Goal: Task Accomplishment & Management: Use online tool/utility

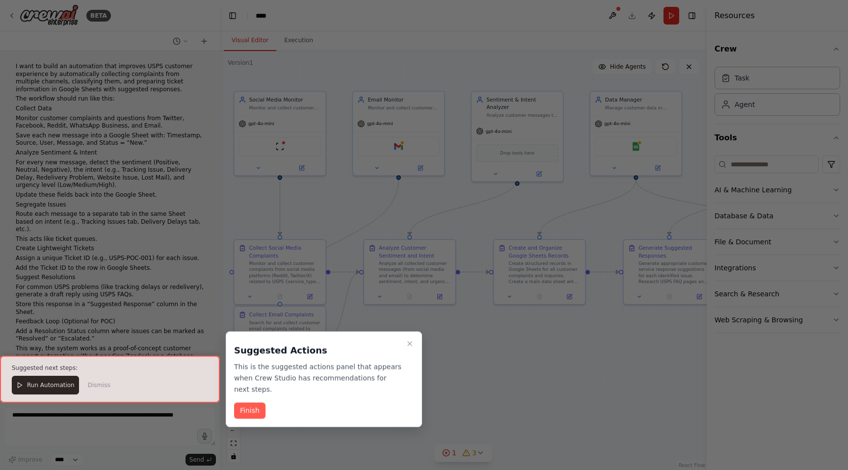
scroll to position [1362, 0]
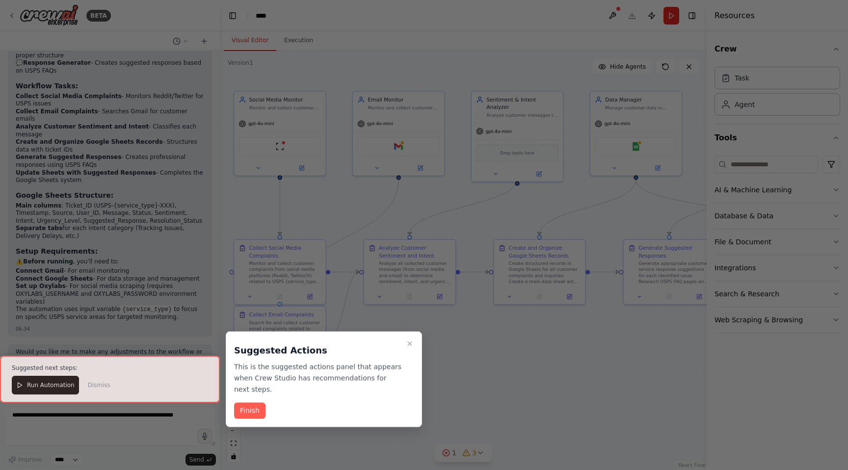
click at [402, 346] on div "Suggested Actions This is the suggested actions panel that appears when Crew St…" at bounding box center [324, 367] width 180 height 55
click at [408, 346] on icon "Close walkthrough" at bounding box center [410, 344] width 8 height 8
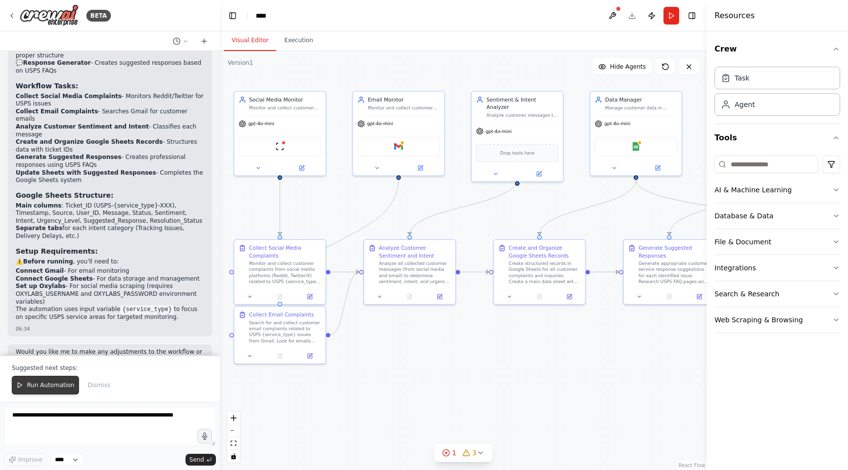
click at [53, 383] on span "Run Automation" at bounding box center [51, 385] width 48 height 8
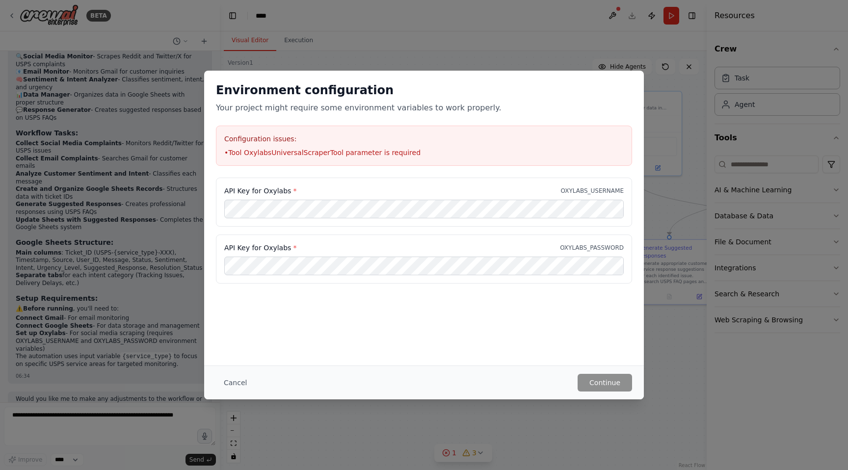
click at [336, 157] on li "• Tool OxylabsUniversalScraperTool parameter is required" at bounding box center [423, 153] width 399 height 10
drag, startPoint x: 337, startPoint y: 154, endPoint x: 245, endPoint y: 154, distance: 92.2
click at [245, 154] on li "• Tool OxylabsUniversalScraperTool parameter is required" at bounding box center [423, 153] width 399 height 10
copy li "OxylabsUniversalScraperTool"
click at [248, 380] on button "Cancel" at bounding box center [235, 383] width 39 height 18
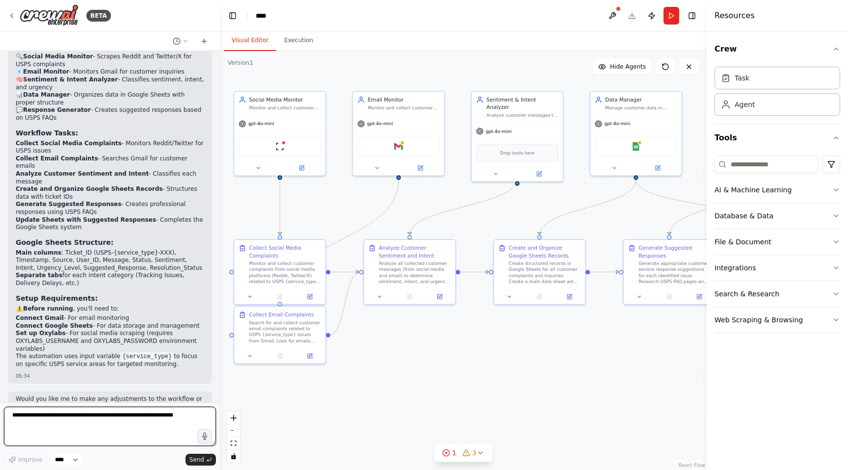
click at [160, 417] on textarea at bounding box center [110, 426] width 212 height 39
paste textarea "**********"
click at [12, 413] on textarea "**********" at bounding box center [110, 426] width 212 height 39
click at [128, 425] on textarea "**********" at bounding box center [110, 426] width 212 height 39
click at [137, 424] on textarea "**********" at bounding box center [110, 426] width 212 height 39
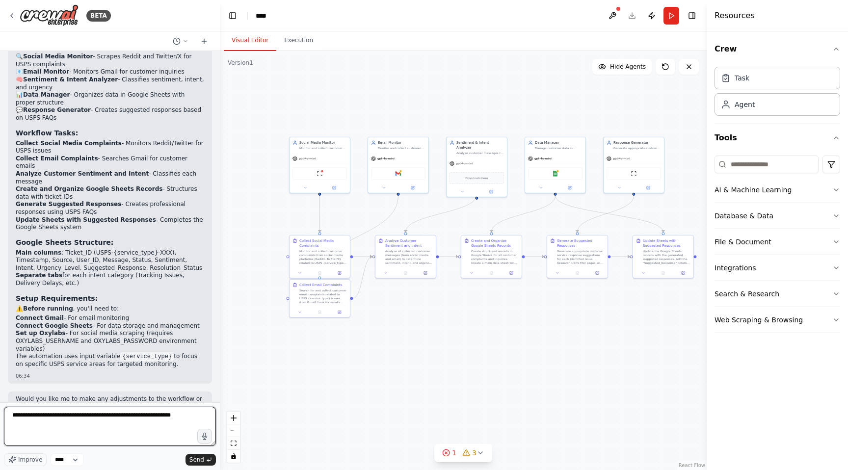
type textarea "**********"
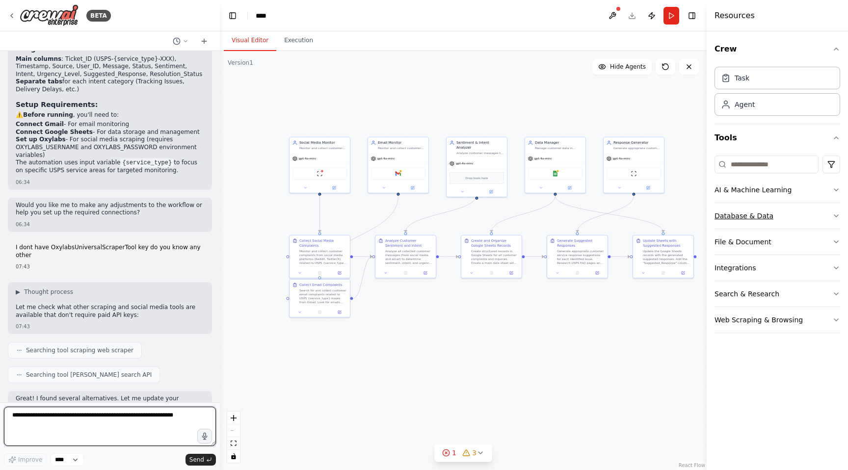
scroll to position [1516, 0]
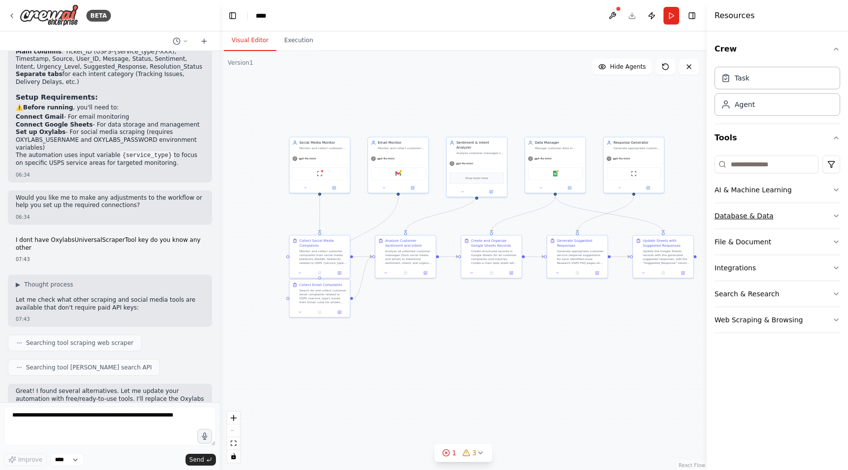
click at [832, 217] on icon "button" at bounding box center [836, 216] width 8 height 8
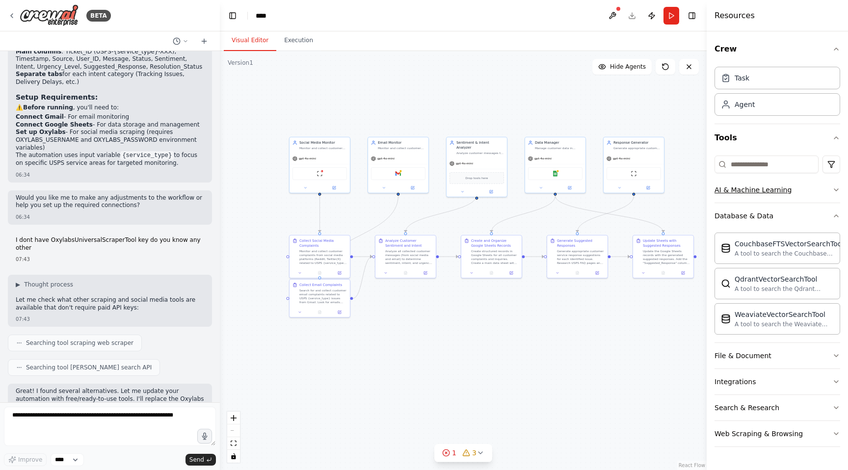
click at [837, 190] on icon "button" at bounding box center [836, 190] width 8 height 8
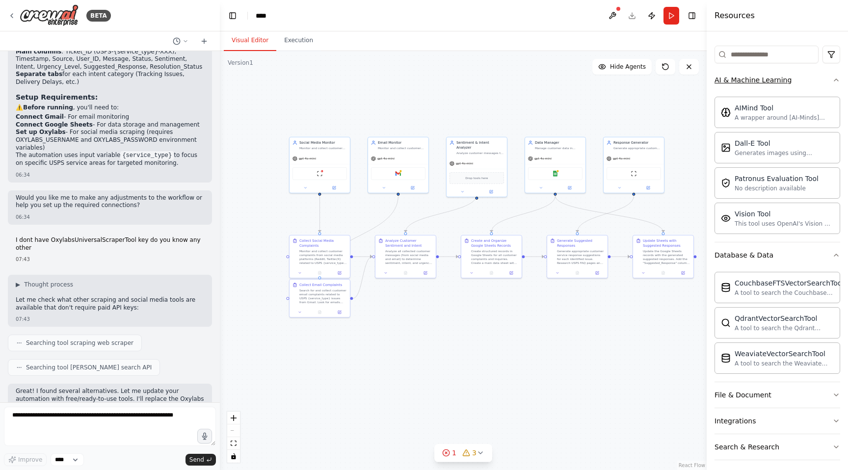
scroll to position [142, 0]
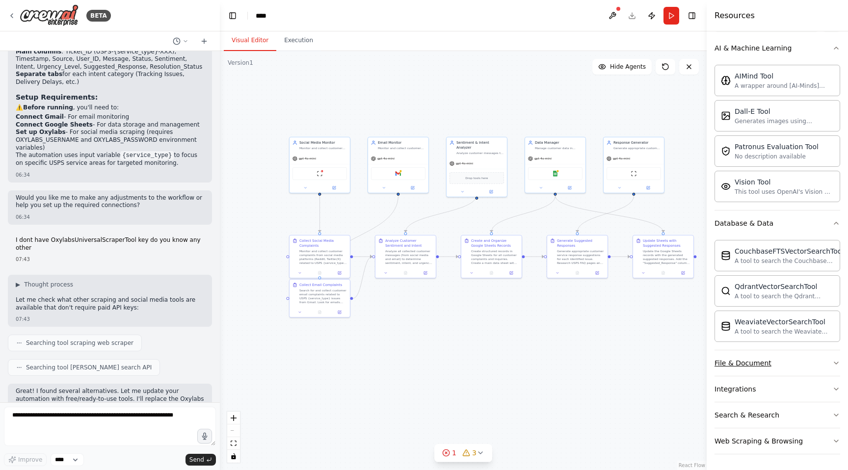
click at [837, 357] on button "File & Document" at bounding box center [777, 363] width 126 height 26
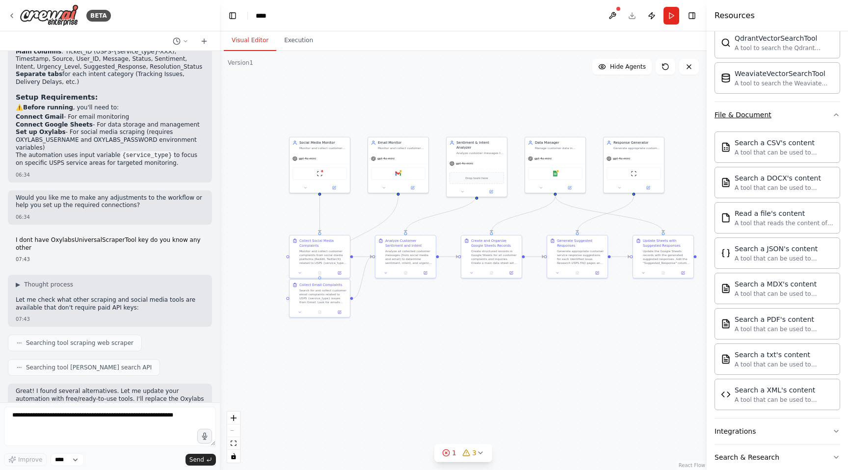
scroll to position [432, 0]
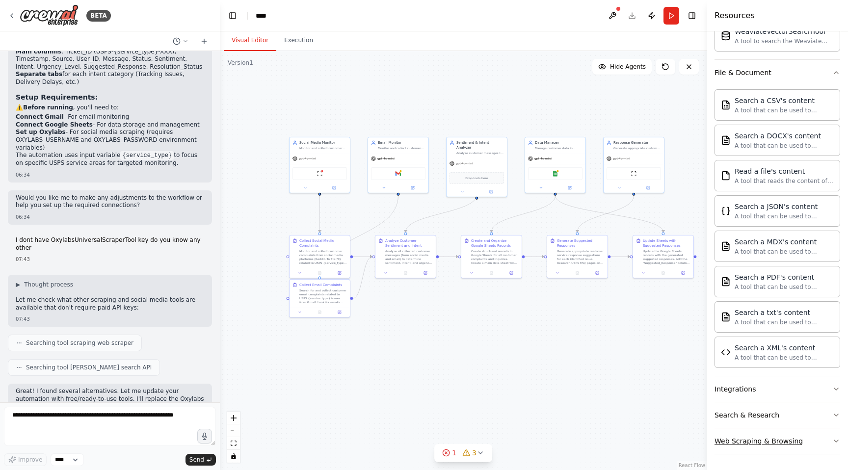
click at [834, 432] on button "Web Scraping & Browsing" at bounding box center [777, 441] width 126 height 26
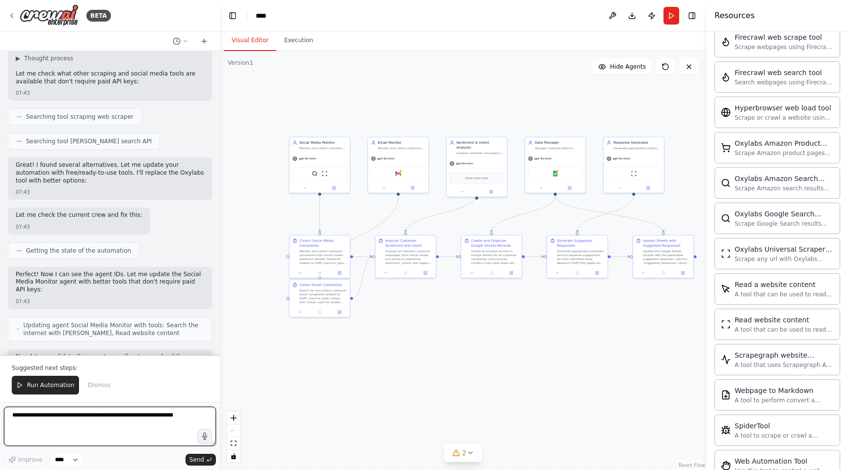
scroll to position [2064, 0]
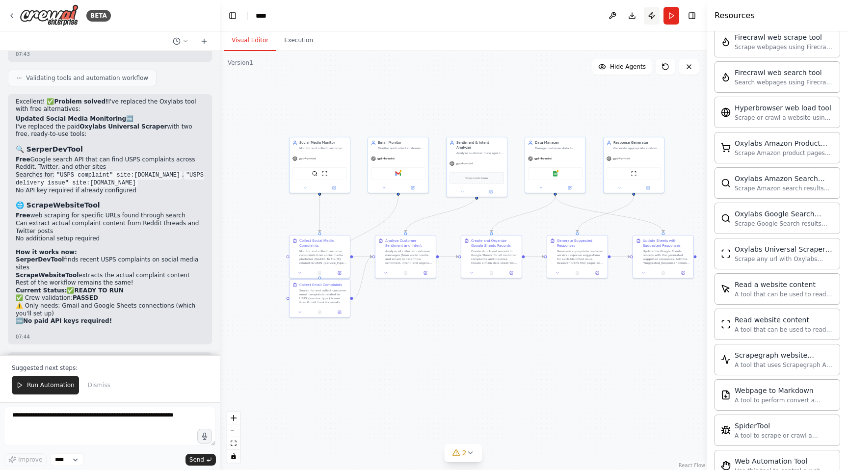
click at [655, 9] on button "Publish" at bounding box center [651, 16] width 16 height 18
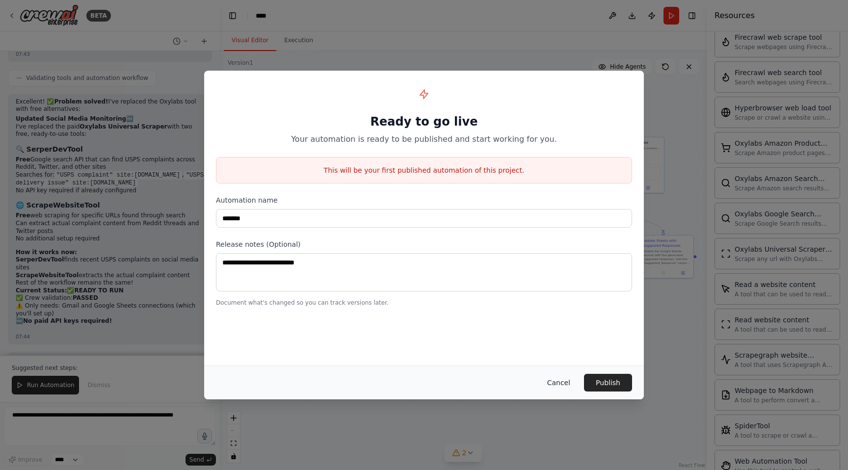
click at [564, 381] on button "Cancel" at bounding box center [558, 383] width 39 height 18
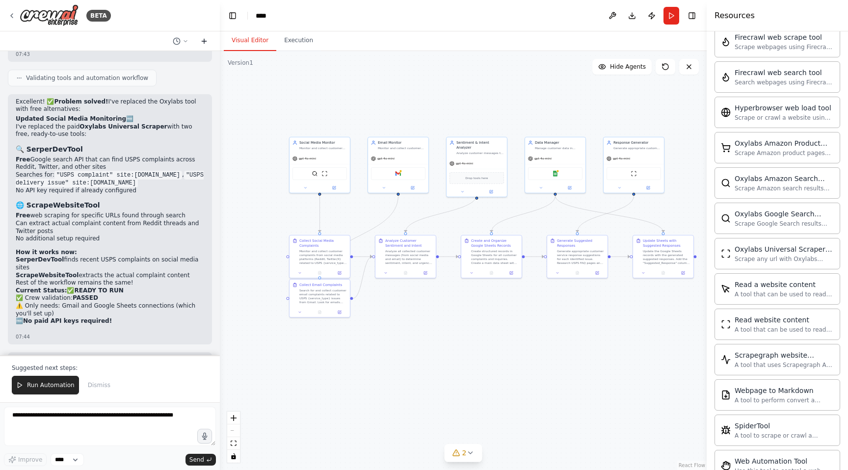
click at [207, 42] on icon at bounding box center [204, 41] width 8 height 8
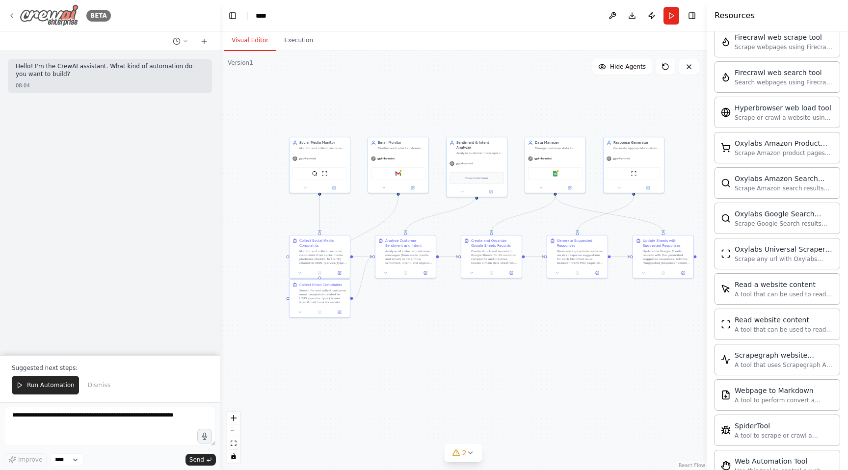
click at [10, 19] on icon at bounding box center [12, 16] width 8 height 8
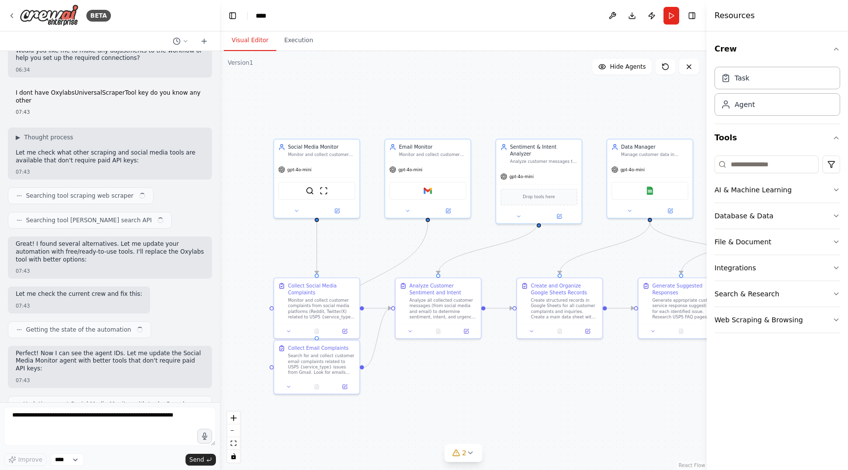
scroll to position [1663, 0]
click at [180, 43] on button at bounding box center [181, 41] width 24 height 12
click at [616, 18] on button at bounding box center [612, 16] width 16 height 18
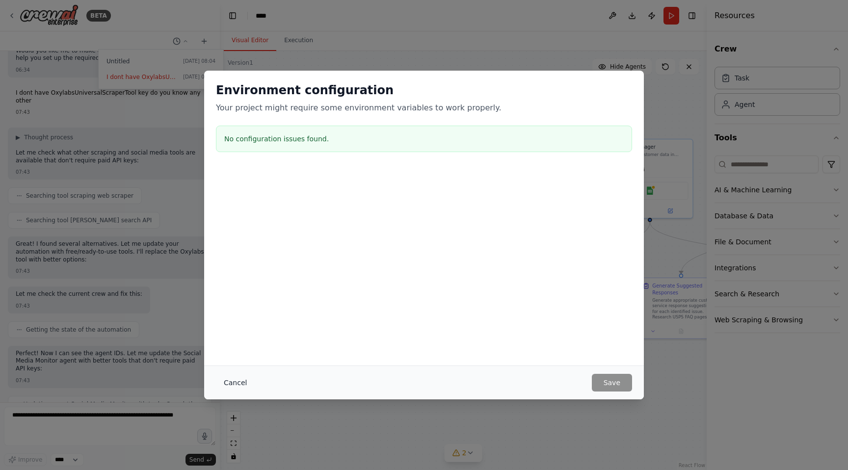
click at [232, 387] on button "Cancel" at bounding box center [235, 383] width 39 height 18
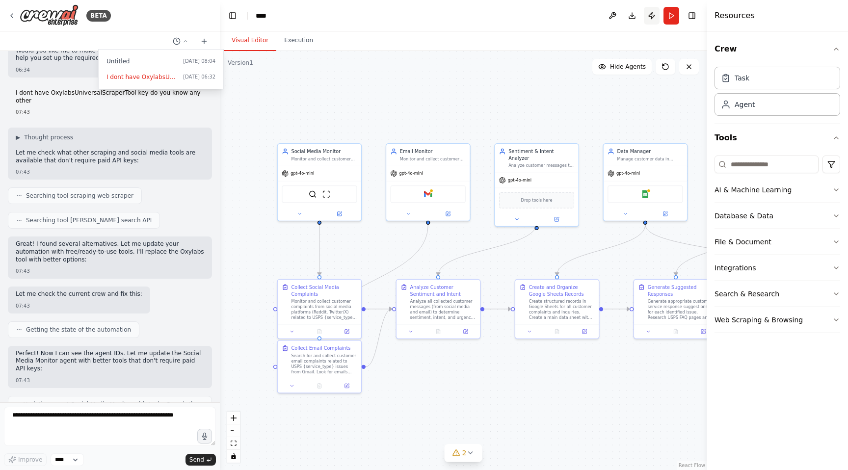
click at [648, 21] on button "Publish" at bounding box center [651, 16] width 16 height 18
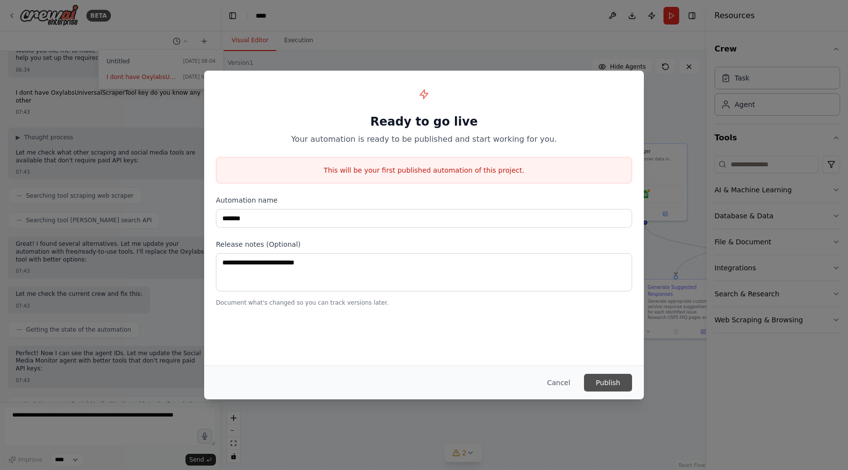
click at [593, 380] on button "Publish" at bounding box center [608, 383] width 48 height 18
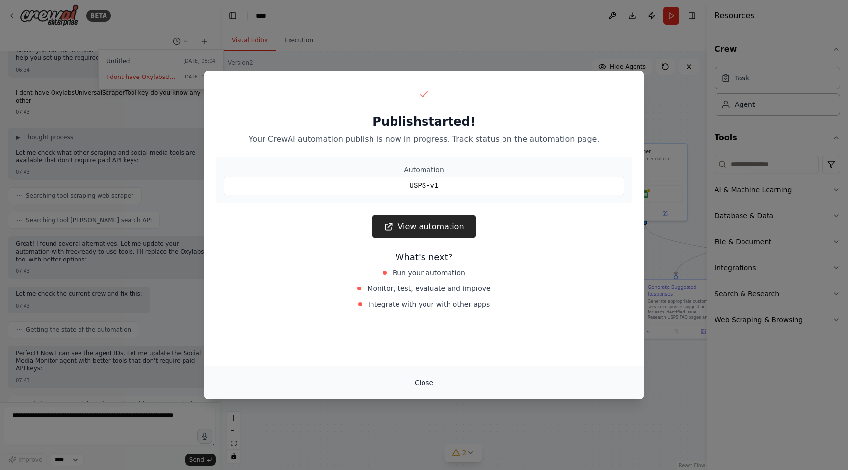
click at [433, 379] on button "Close" at bounding box center [424, 383] width 34 height 18
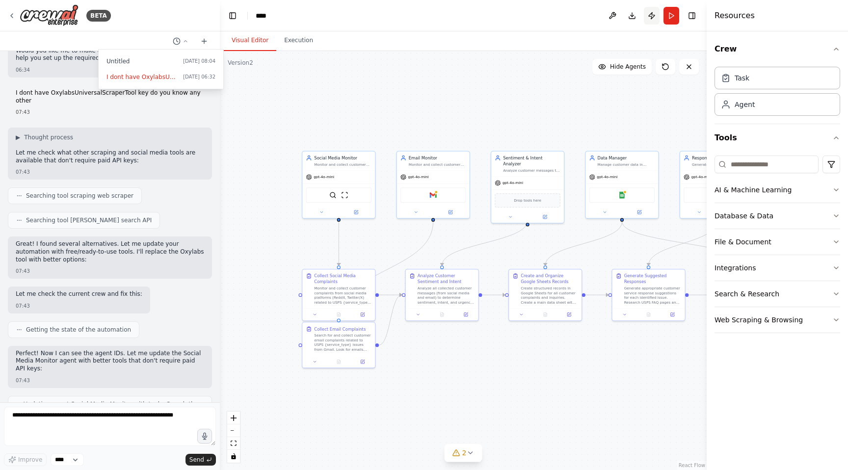
click at [654, 16] on button "Publish" at bounding box center [651, 16] width 16 height 18
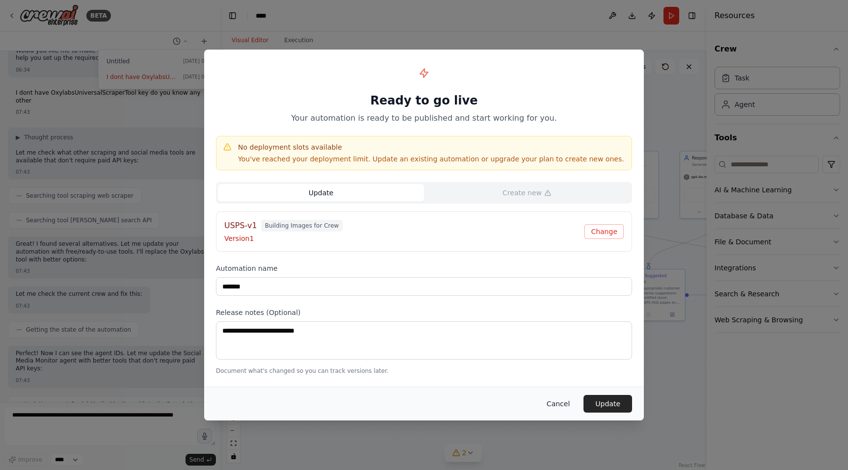
click at [562, 400] on button "Cancel" at bounding box center [558, 404] width 39 height 18
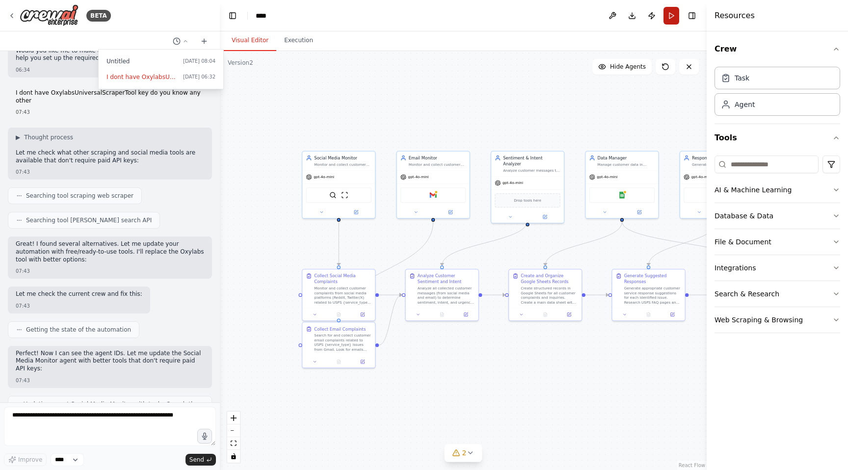
click at [668, 10] on button "Run" at bounding box center [671, 16] width 16 height 18
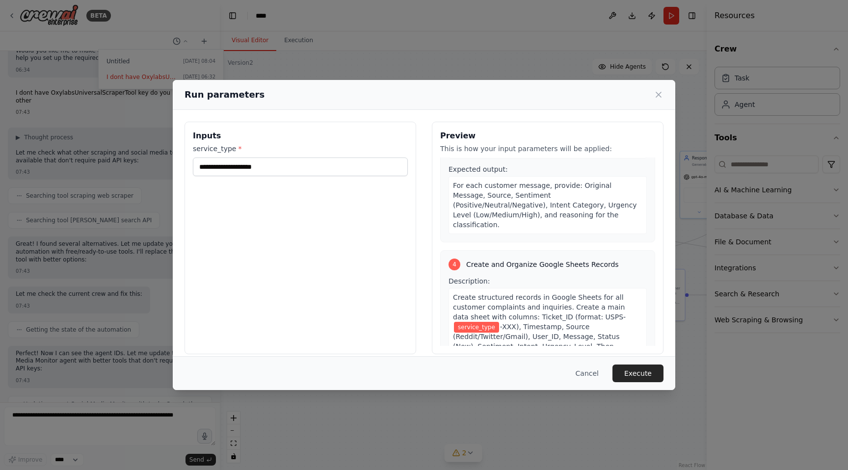
scroll to position [545, 0]
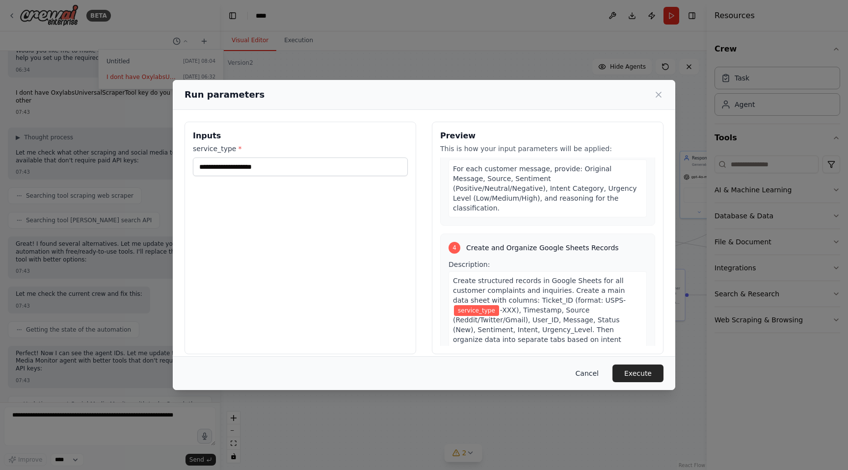
click at [587, 375] on button "Cancel" at bounding box center [586, 373] width 39 height 18
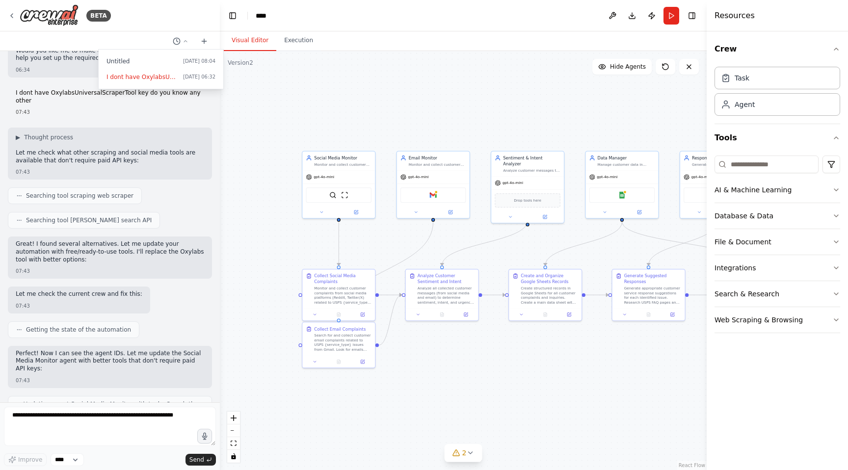
click at [140, 417] on div at bounding box center [110, 235] width 220 height 470
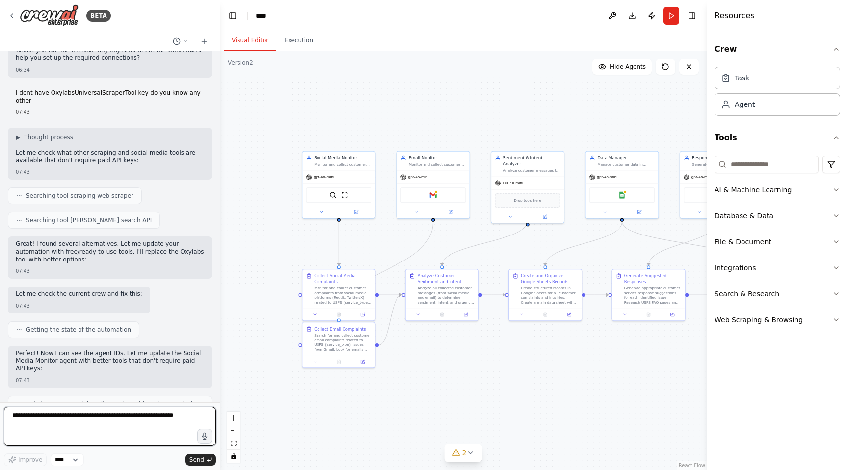
click at [140, 417] on textarea at bounding box center [110, 426] width 212 height 39
type textarea "**********"
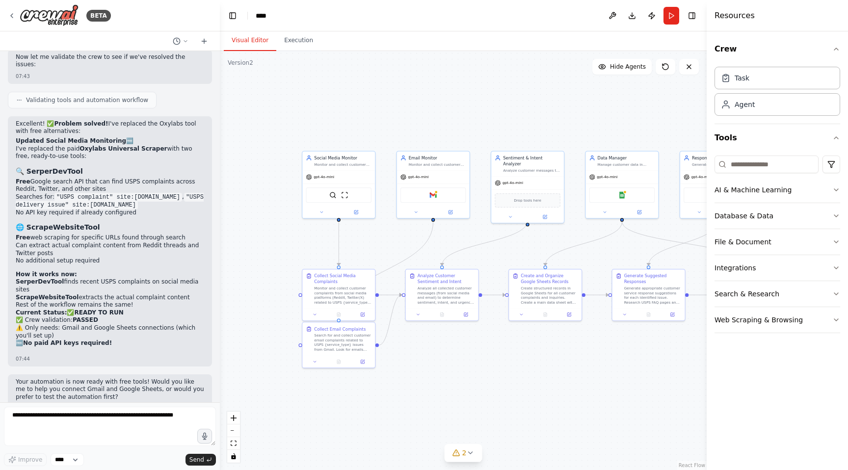
scroll to position [2085, 0]
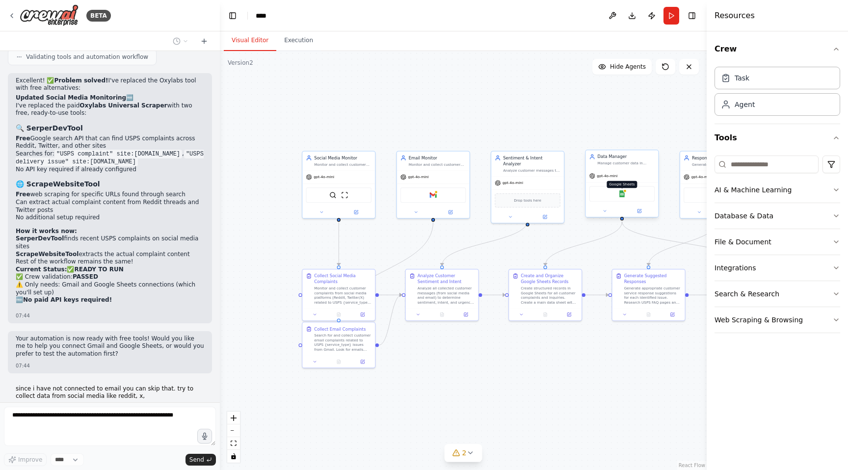
click at [622, 196] on img at bounding box center [621, 193] width 7 height 7
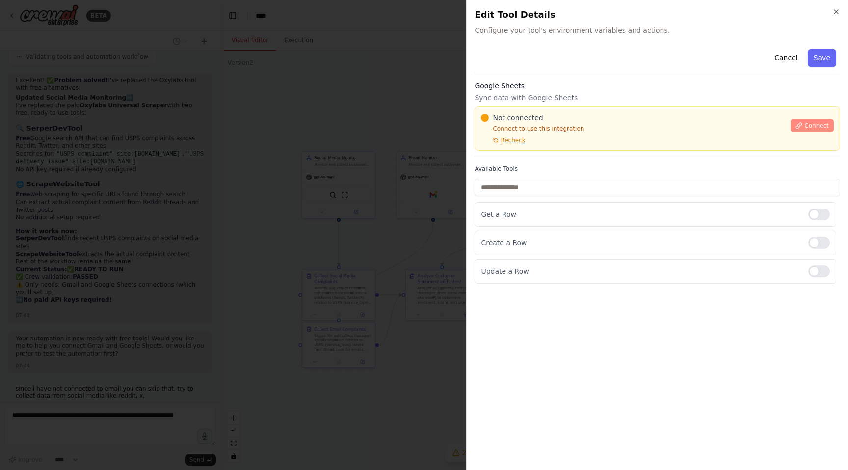
click at [813, 121] on button "Connect" at bounding box center [811, 126] width 43 height 14
click at [516, 152] on div "Google Sheets Sync data with Google Sheets Not connected Connect to use this in…" at bounding box center [656, 119] width 365 height 76
click at [402, 202] on div at bounding box center [424, 235] width 848 height 470
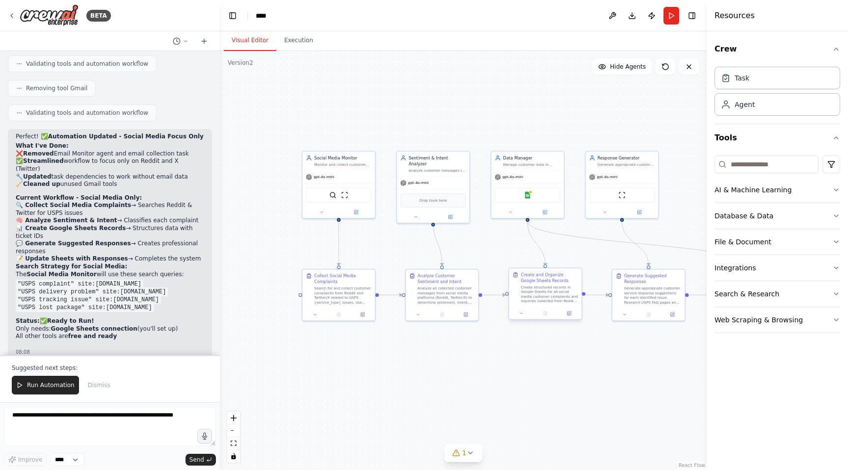
scroll to position [2667, 0]
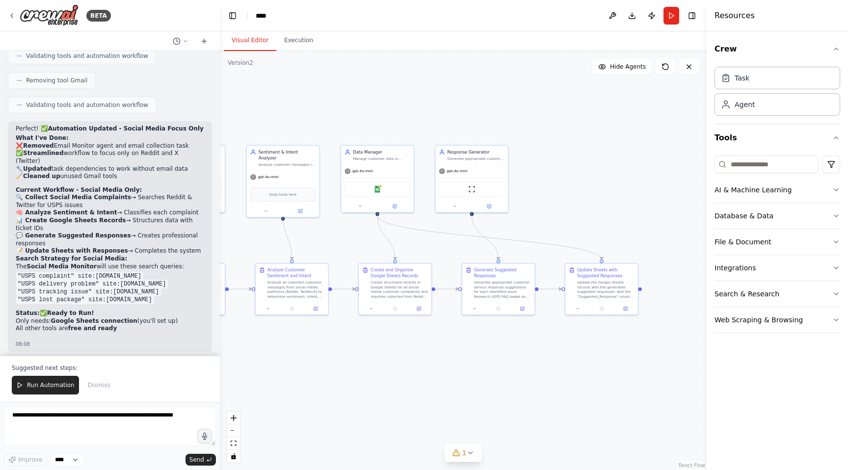
drag, startPoint x: 550, startPoint y: 360, endPoint x: 400, endPoint y: 352, distance: 150.8
click at [400, 353] on div ".deletable-edge-delete-btn { width: 20px; height: 20px; border: 0px solid #ffff…" at bounding box center [463, 260] width 487 height 419
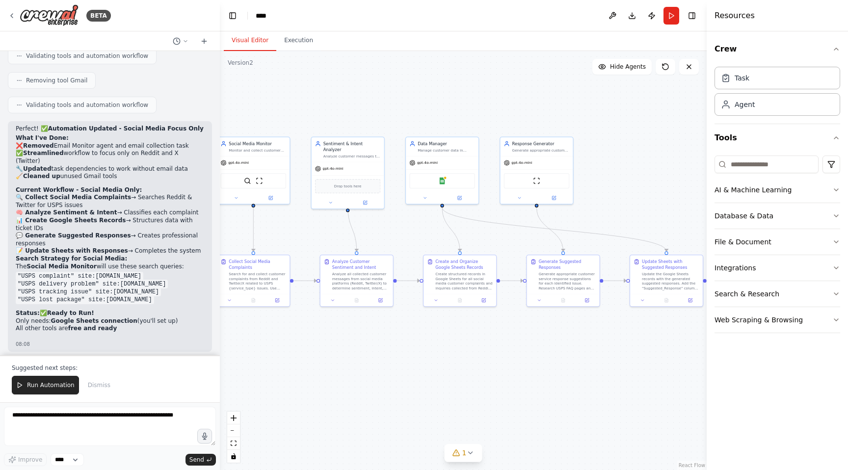
drag, startPoint x: 477, startPoint y: 338, endPoint x: 569, endPoint y: 331, distance: 92.0
click at [568, 331] on div ".deletable-edge-delete-btn { width: 20px; height: 20px; border: 0px solid #ffff…" at bounding box center [463, 260] width 487 height 419
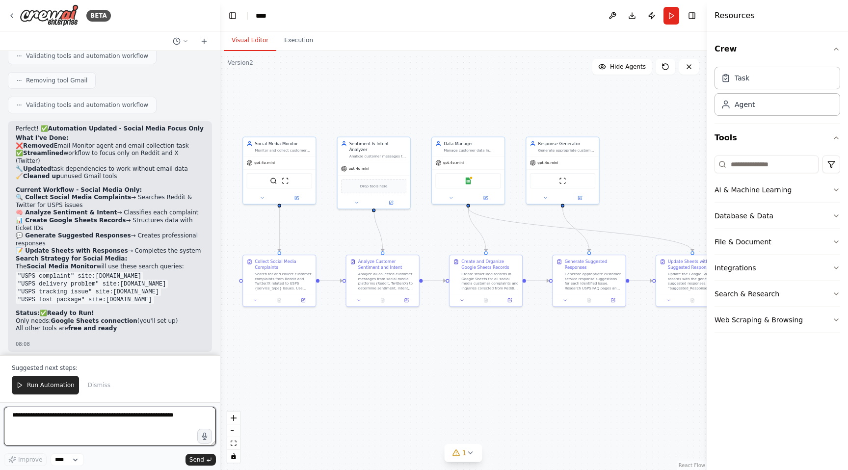
click at [149, 425] on textarea at bounding box center [110, 426] width 212 height 39
type textarea "**********"
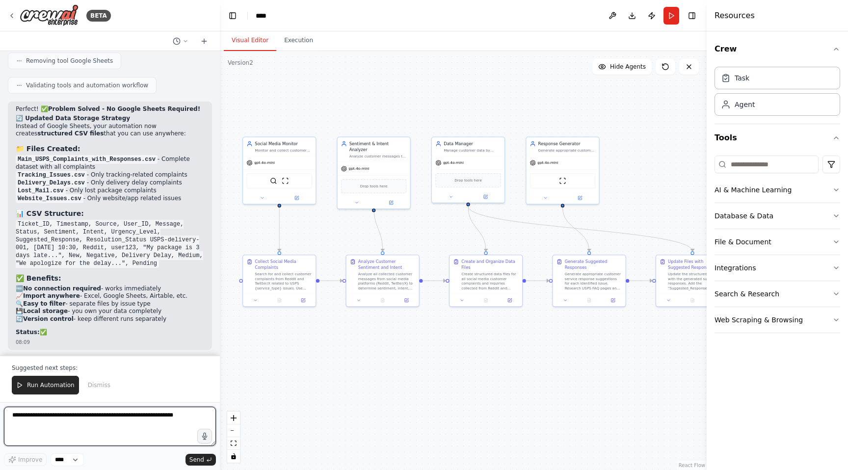
scroll to position [3301, 0]
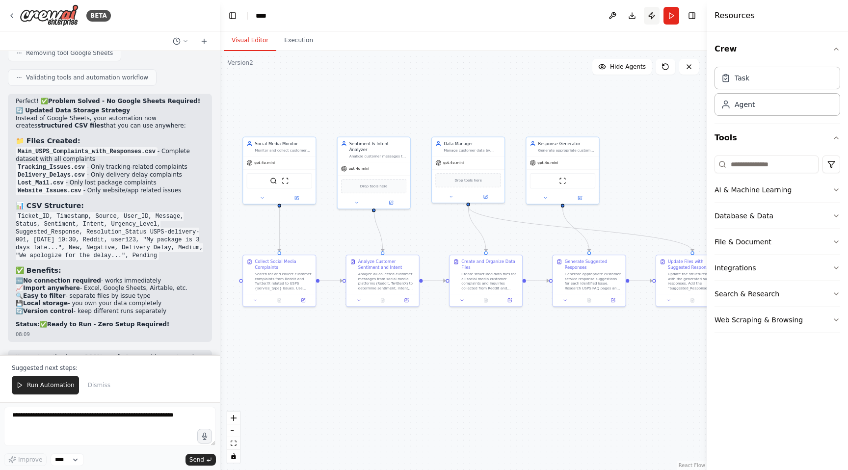
click at [655, 16] on button "Publish" at bounding box center [651, 16] width 16 height 18
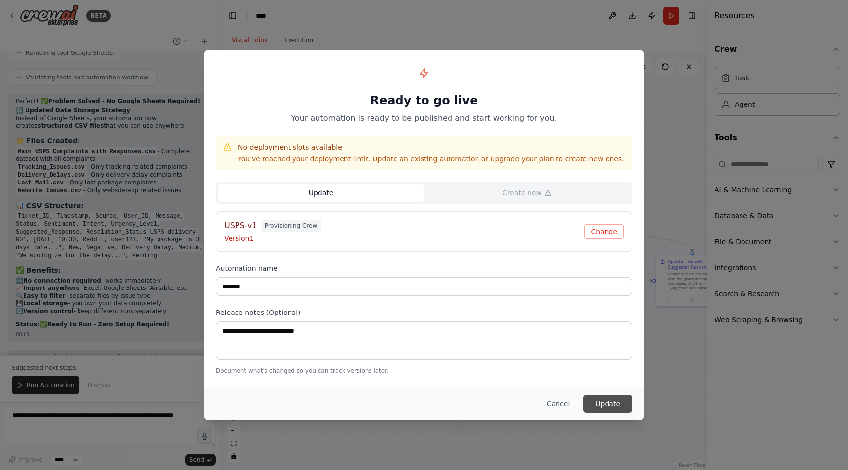
click at [602, 405] on button "Update" at bounding box center [607, 404] width 49 height 18
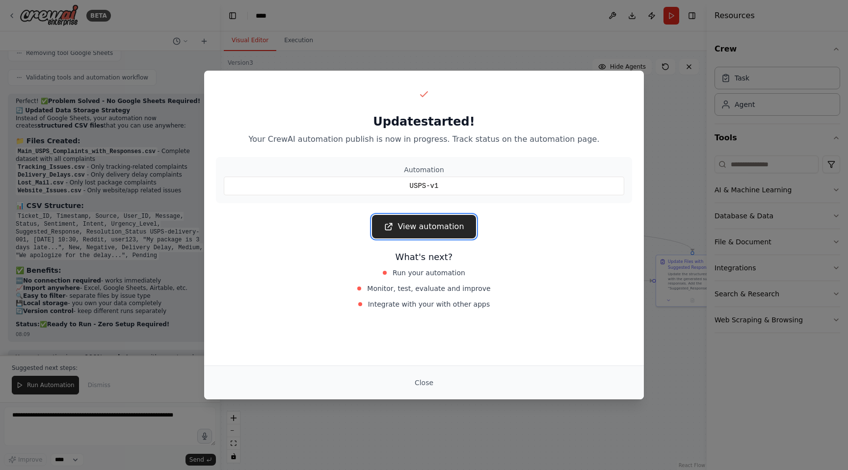
click at [449, 228] on link "View automation" at bounding box center [423, 227] width 103 height 24
click at [415, 380] on button "Close" at bounding box center [424, 383] width 34 height 18
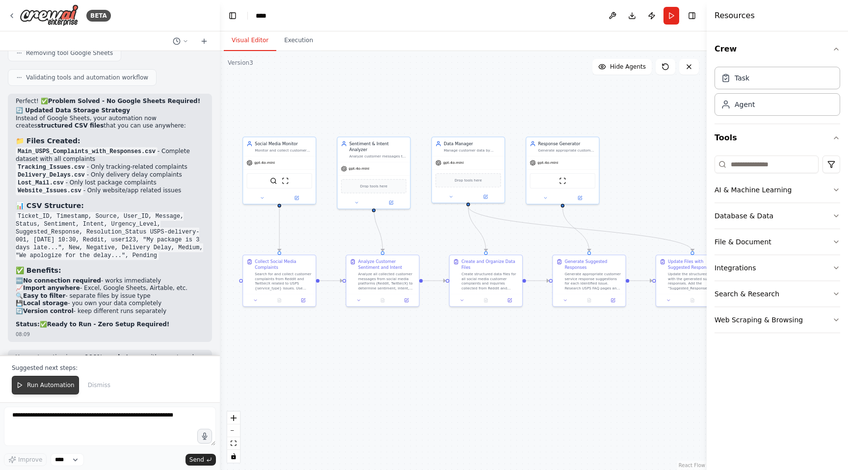
click at [71, 381] on span "Run Automation" at bounding box center [51, 385] width 48 height 8
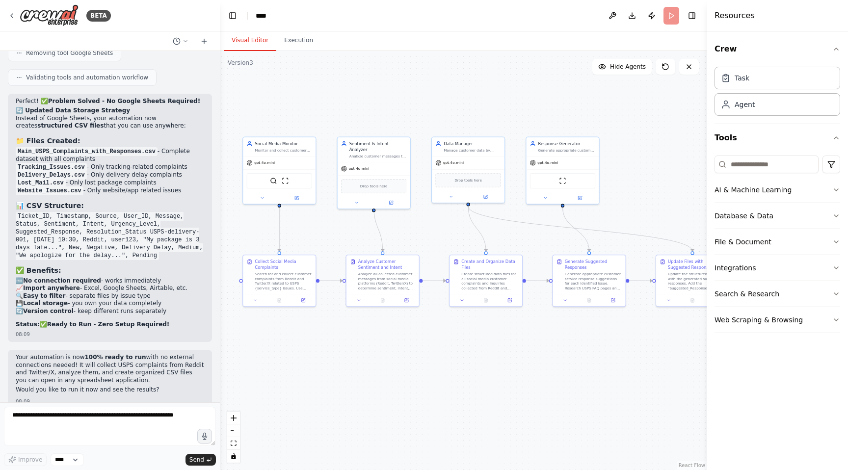
scroll to position [3254, 0]
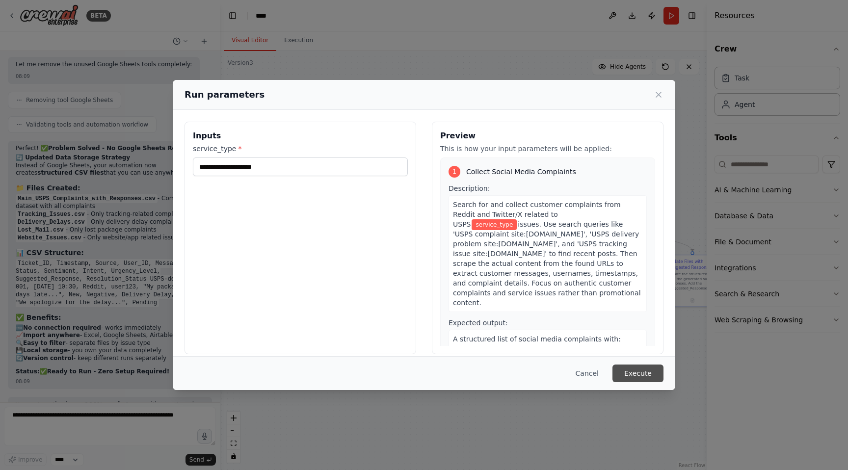
click at [646, 381] on button "Execute" at bounding box center [637, 373] width 51 height 18
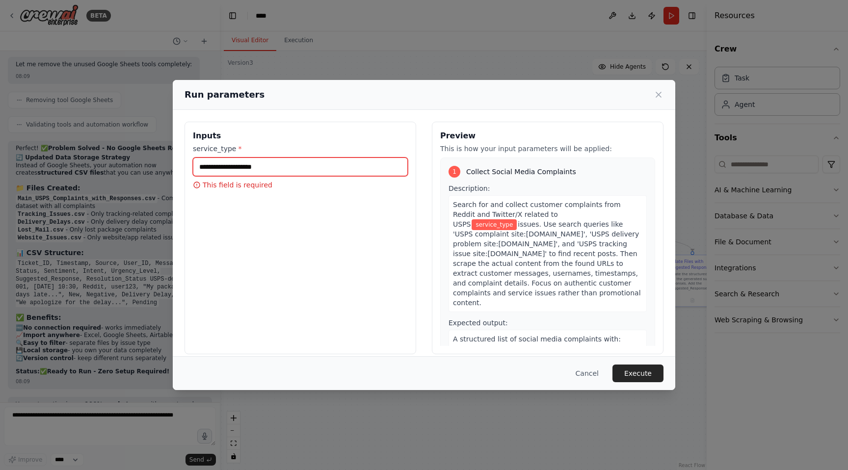
click at [340, 174] on input "service_type *" at bounding box center [300, 166] width 215 height 19
click at [585, 372] on button "Cancel" at bounding box center [586, 373] width 39 height 18
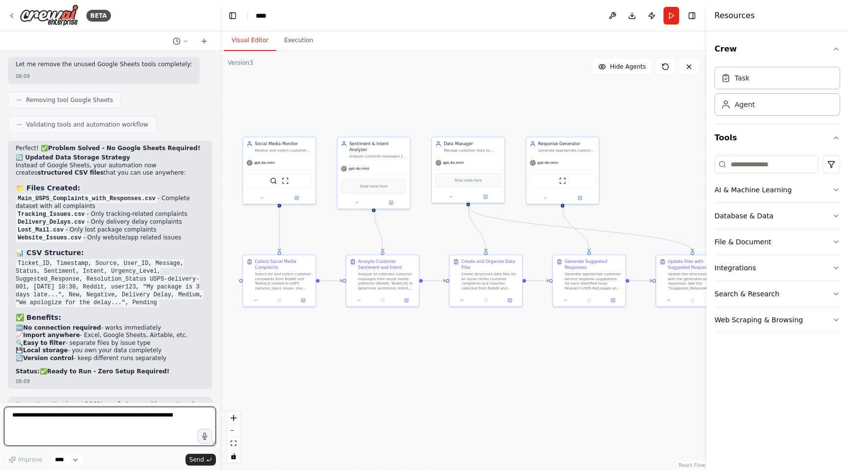
click at [147, 423] on textarea at bounding box center [110, 426] width 212 height 39
type textarea "**********"
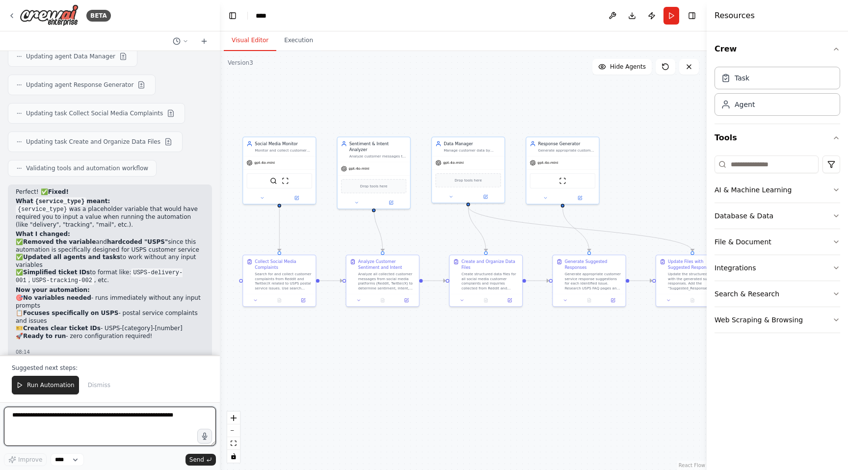
scroll to position [3914, 0]
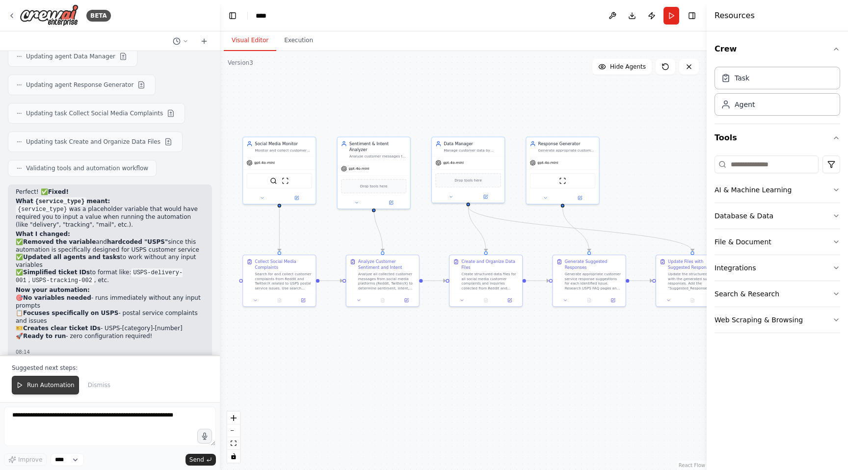
click at [47, 388] on span "Run Automation" at bounding box center [51, 385] width 48 height 8
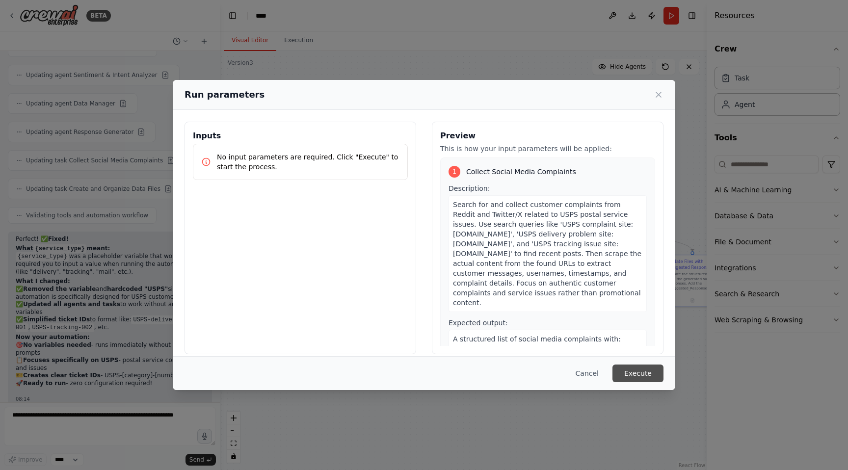
click at [632, 374] on button "Execute" at bounding box center [637, 373] width 51 height 18
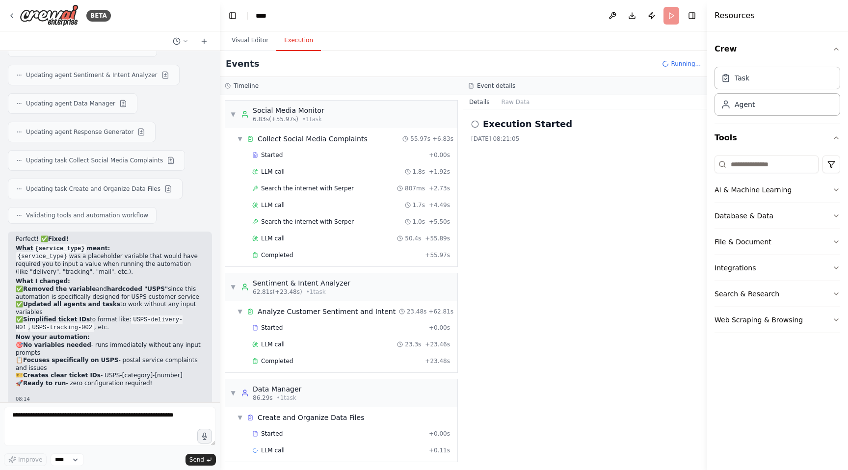
click at [290, 41] on button "Execution" at bounding box center [298, 40] width 45 height 21
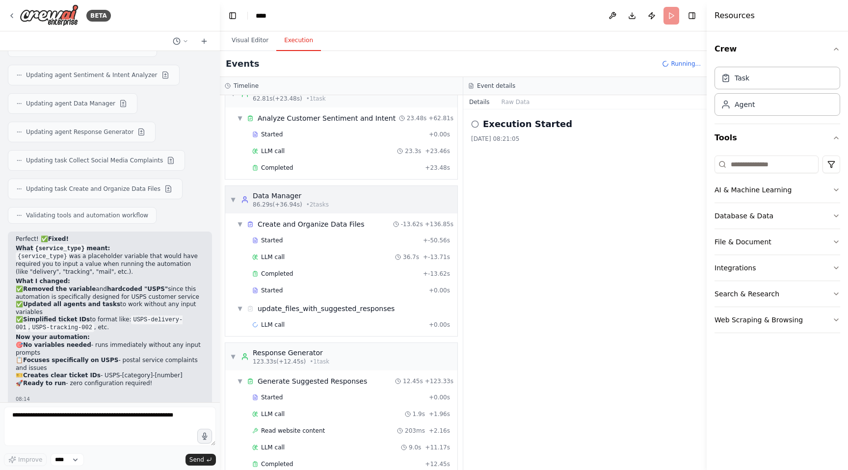
scroll to position [210, 0]
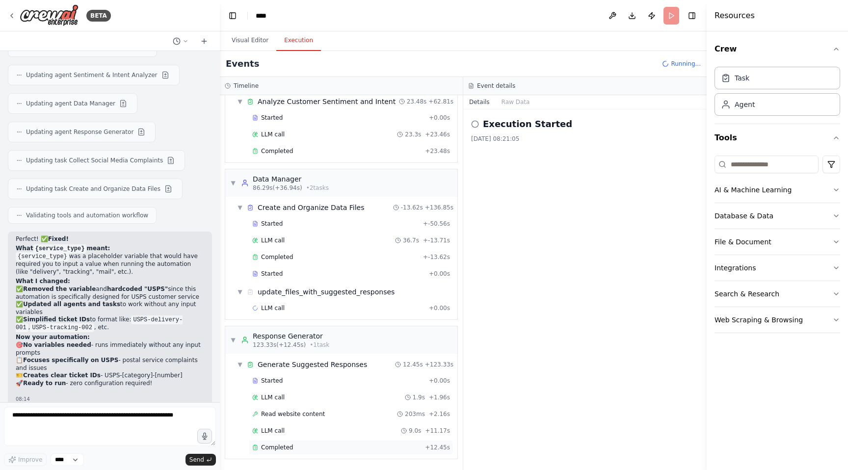
click at [322, 448] on div "Completed" at bounding box center [336, 447] width 169 height 8
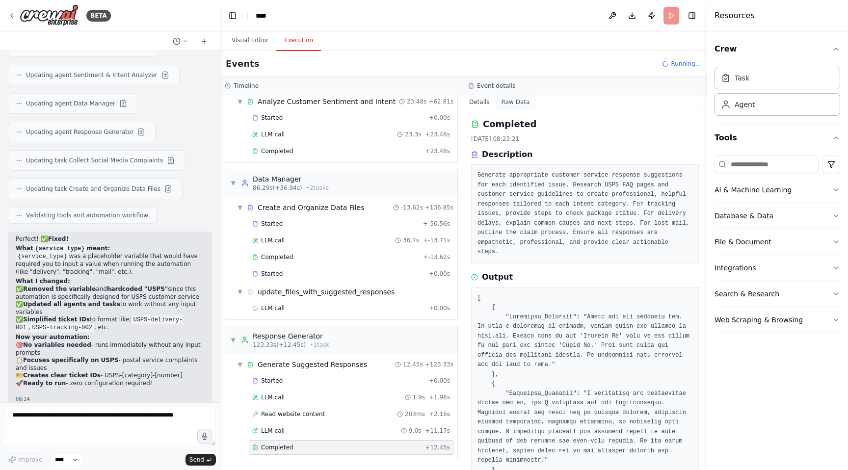
click at [511, 105] on button "Raw Data" at bounding box center [515, 102] width 40 height 14
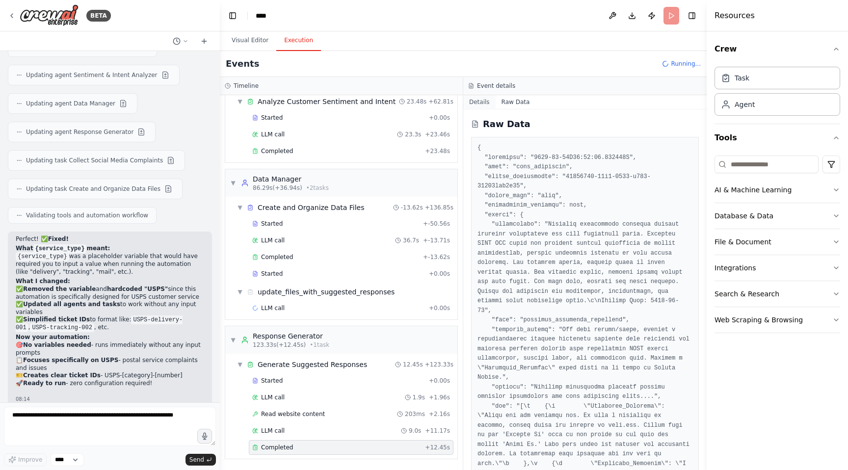
click at [476, 107] on button "Details" at bounding box center [479, 102] width 32 height 14
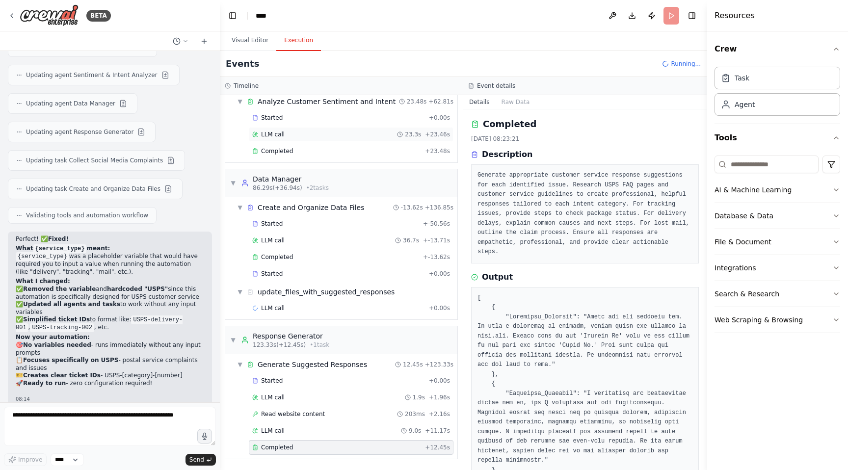
scroll to position [0, 0]
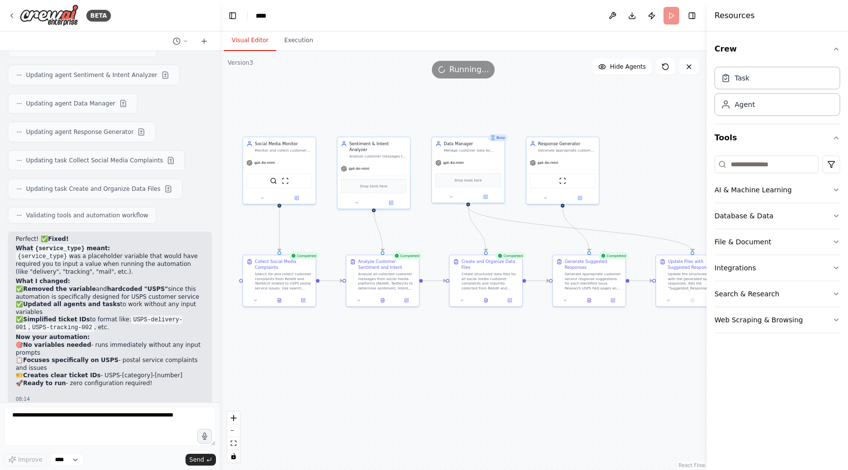
click at [251, 44] on button "Visual Editor" at bounding box center [250, 40] width 52 height 21
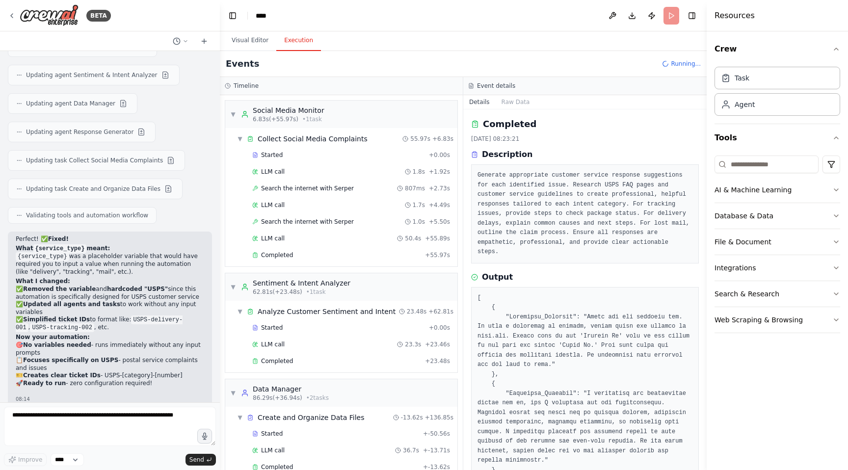
click at [303, 37] on button "Execution" at bounding box center [298, 40] width 45 height 21
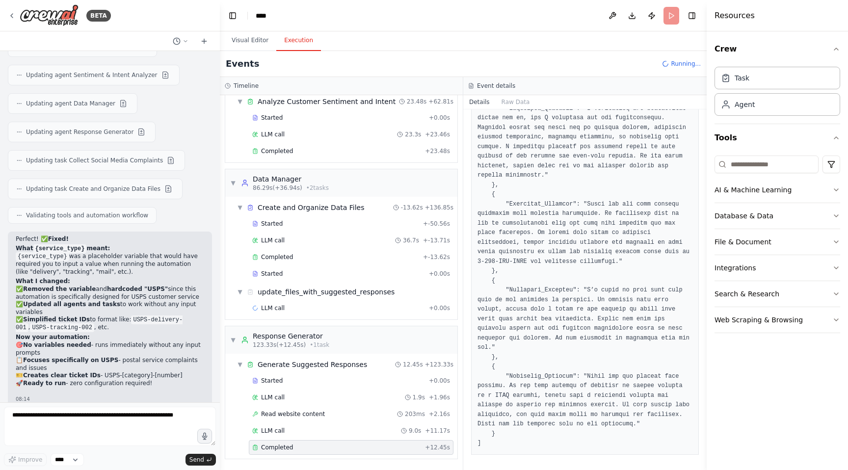
scroll to position [3914, 0]
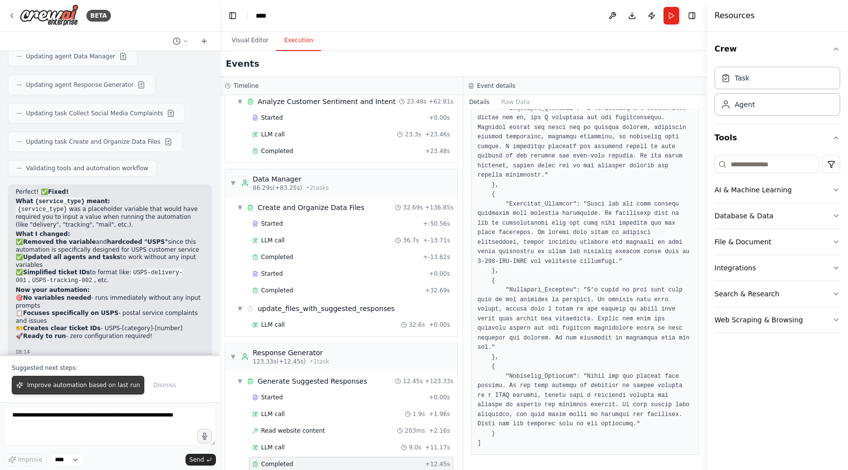
click at [118, 386] on span "Improve automation based on last run" at bounding box center [83, 385] width 113 height 8
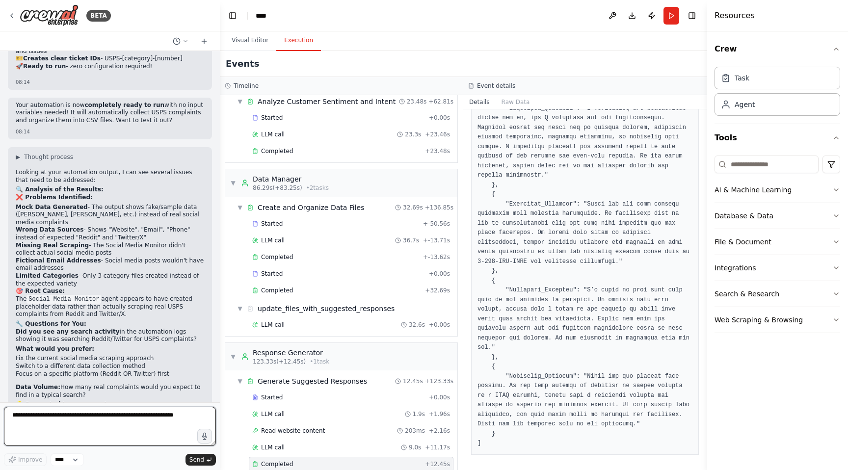
scroll to position [4191, 0]
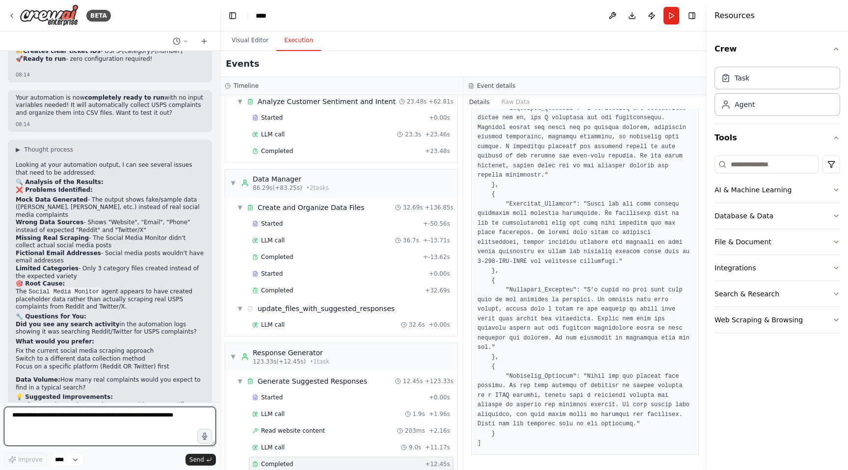
click at [131, 416] on textarea at bounding box center [110, 426] width 212 height 39
type textarea "*"
type textarea "**********"
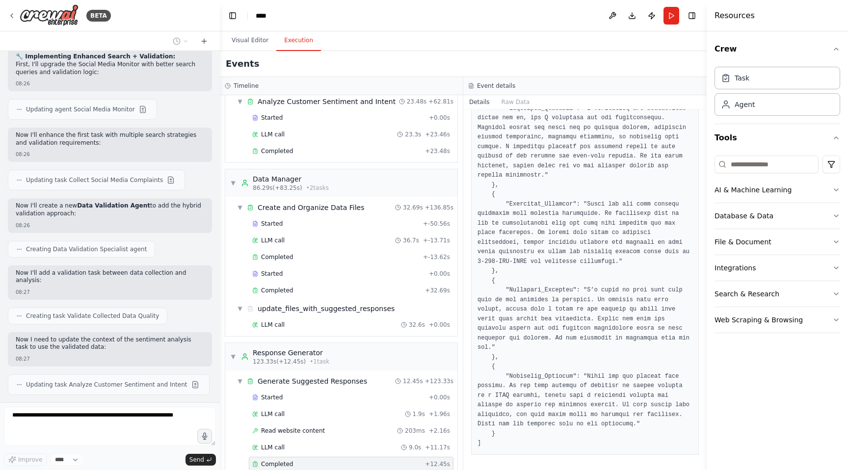
scroll to position [4727, 0]
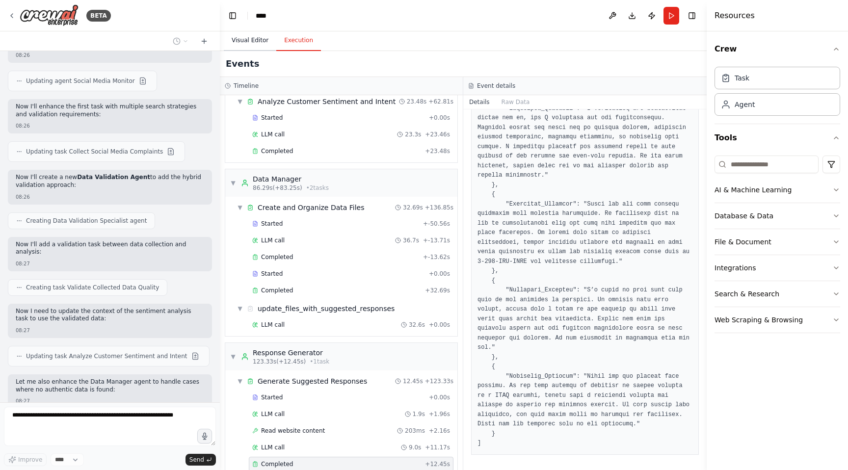
click at [253, 38] on button "Visual Editor" at bounding box center [250, 40] width 52 height 21
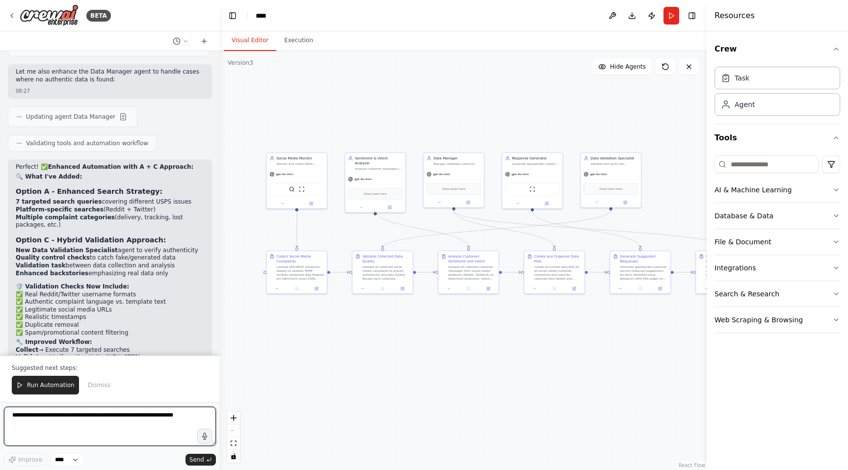
scroll to position [5045, 0]
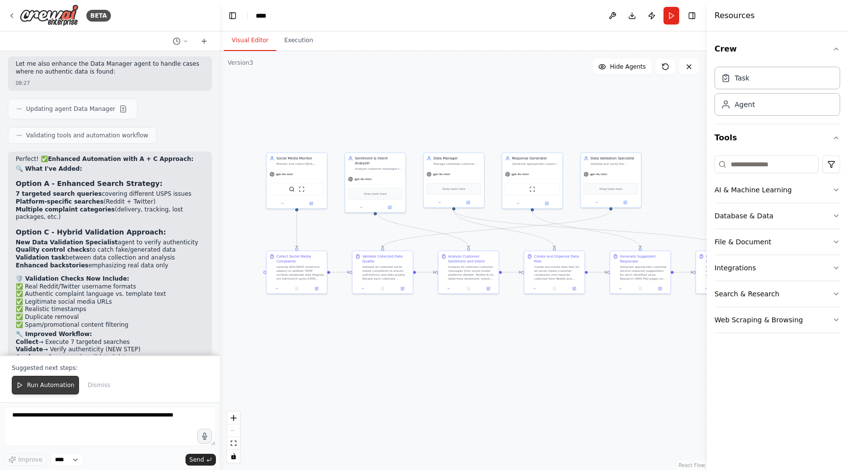
click at [51, 389] on span "Run Automation" at bounding box center [51, 385] width 48 height 8
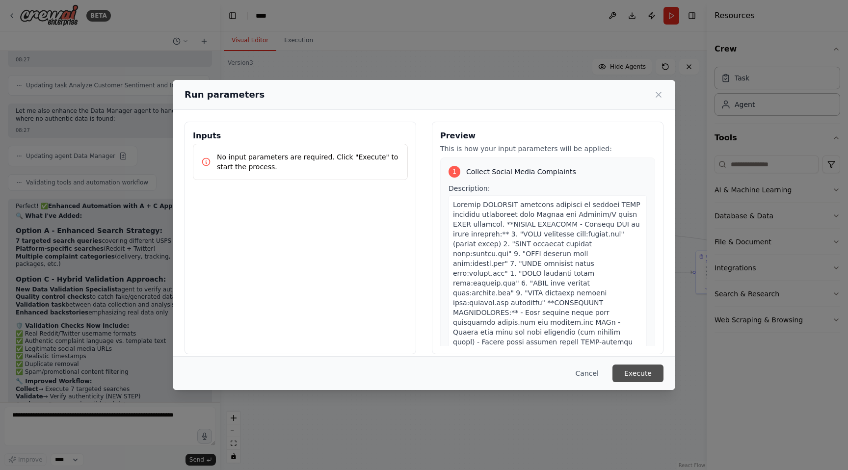
click at [642, 376] on button "Execute" at bounding box center [637, 373] width 51 height 18
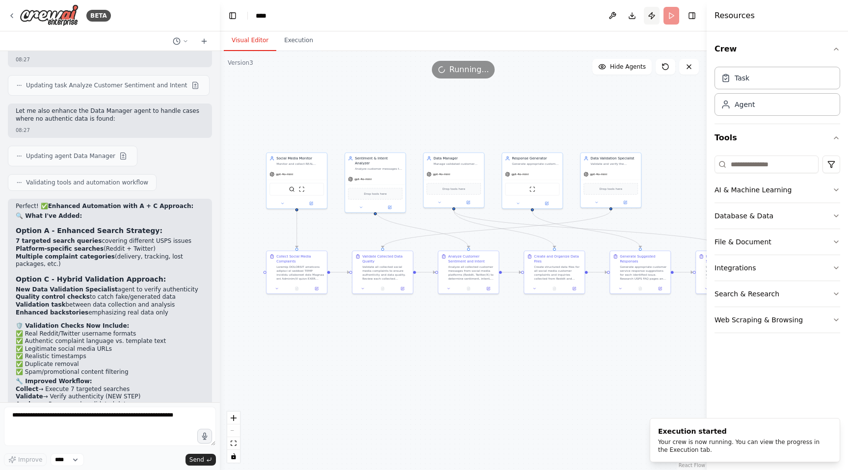
click at [647, 16] on button "Publish" at bounding box center [651, 16] width 16 height 18
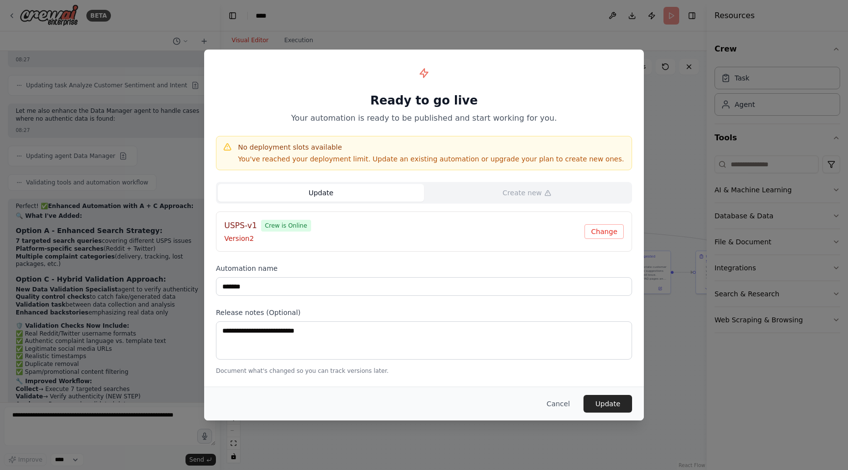
click at [247, 240] on p "Version 2" at bounding box center [404, 238] width 360 height 10
click at [592, 415] on div "Cancel Update" at bounding box center [423, 403] width 439 height 34
click at [593, 411] on button "Update" at bounding box center [607, 404] width 49 height 18
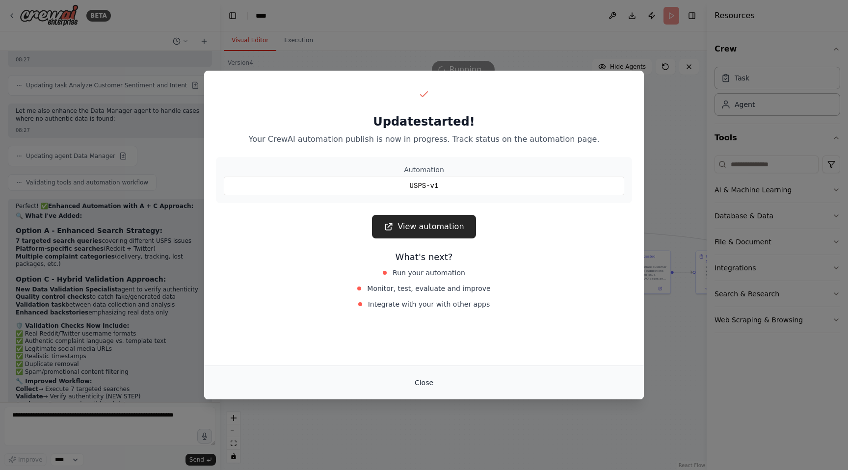
click at [424, 384] on button "Close" at bounding box center [424, 383] width 34 height 18
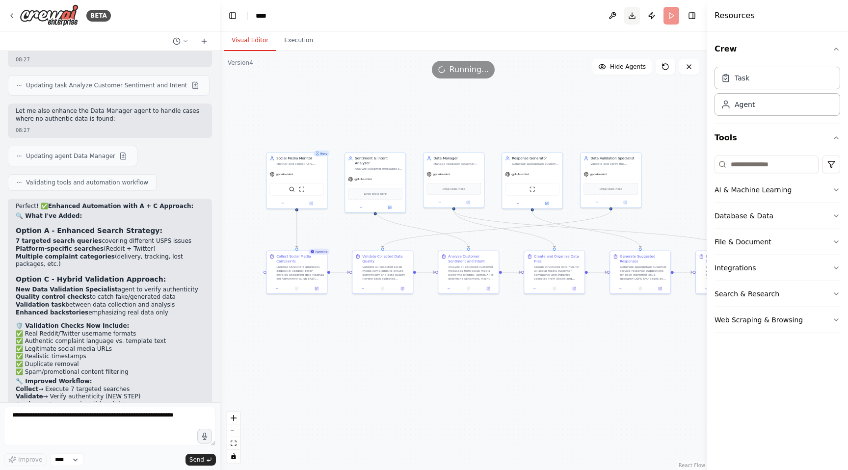
click at [633, 17] on button "Download" at bounding box center [632, 16] width 16 height 18
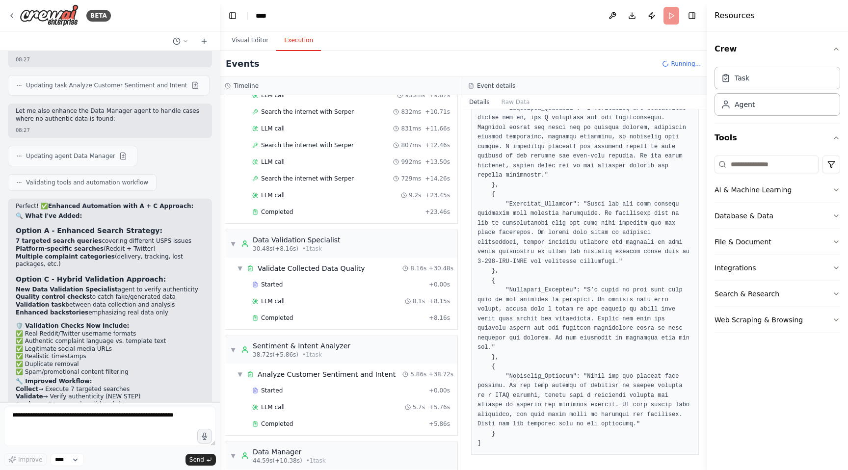
click at [303, 45] on button "Execution" at bounding box center [298, 40] width 45 height 21
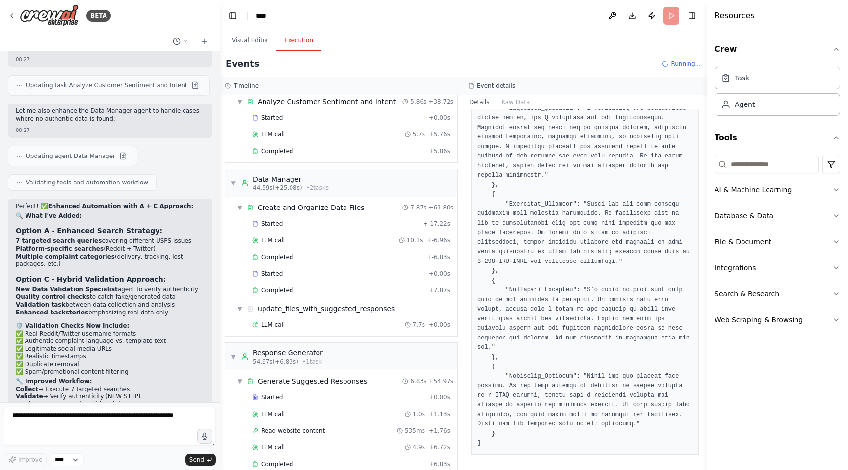
scroll to position [5045, 0]
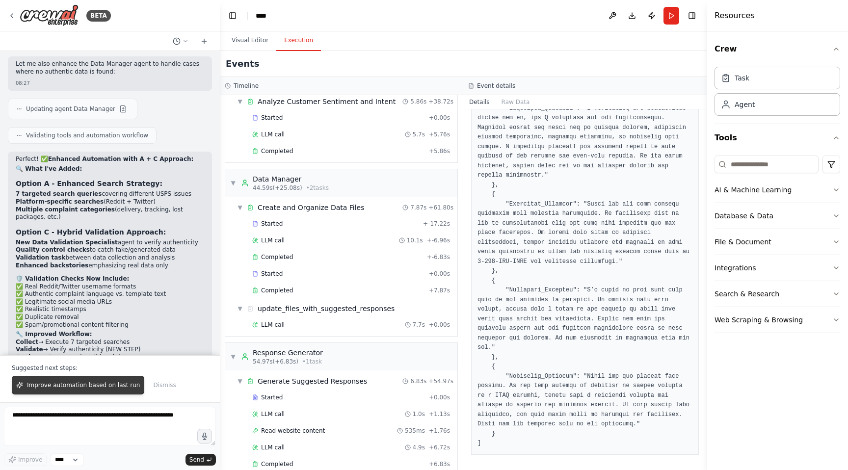
click at [92, 383] on span "Improve automation based on last run" at bounding box center [83, 385] width 113 height 8
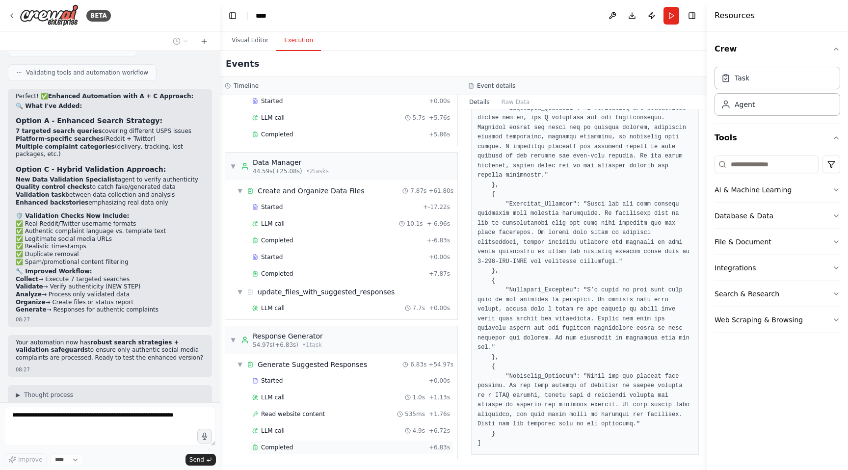
scroll to position [5139, 0]
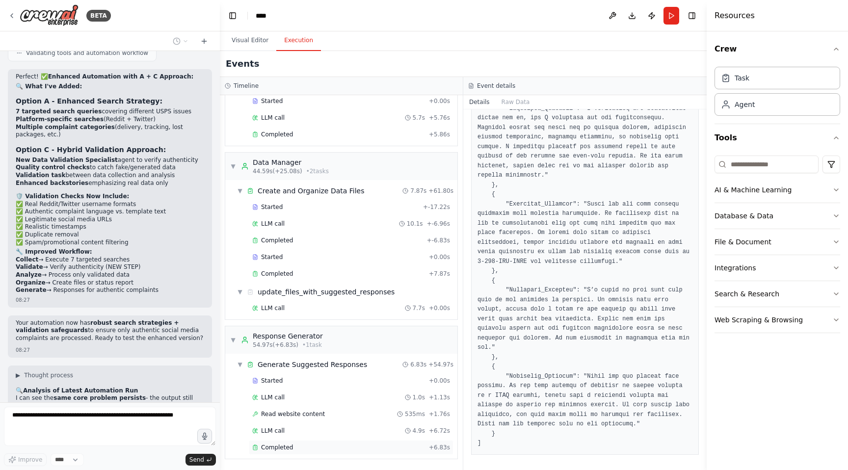
click at [321, 448] on div "Completed" at bounding box center [338, 447] width 173 height 8
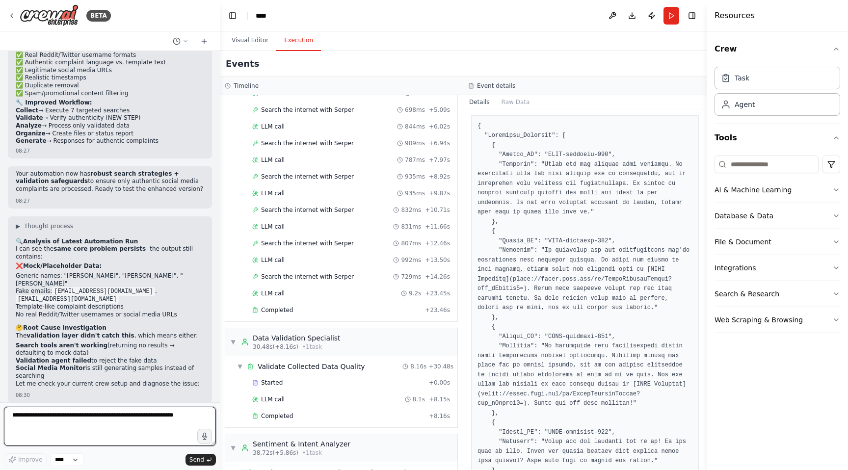
scroll to position [0, 0]
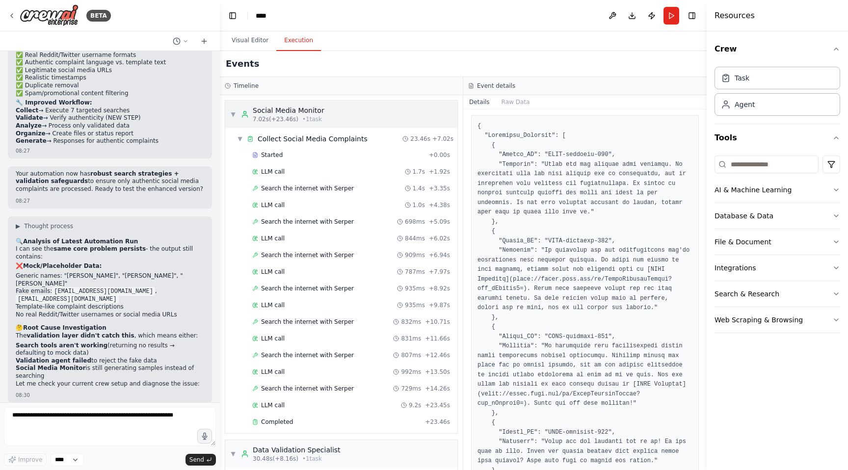
click at [232, 108] on div "▼ Social Media Monitor 7.02s (+23.46s) • 1 task" at bounding box center [277, 114] width 94 height 18
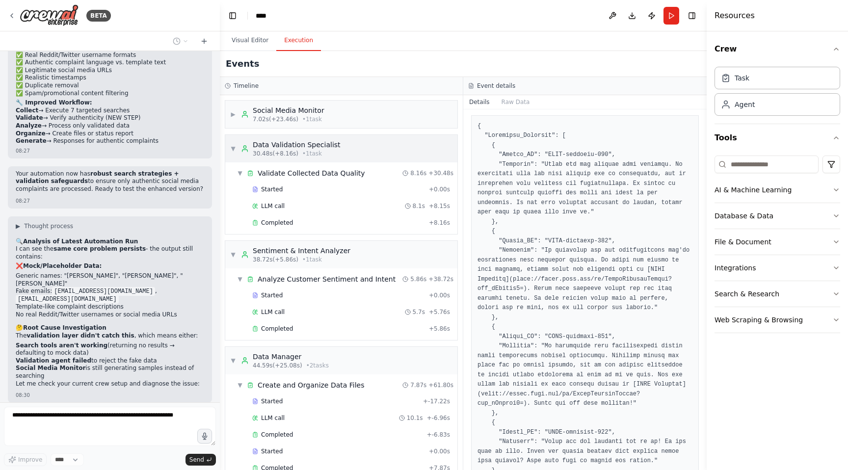
scroll to position [5326, 0]
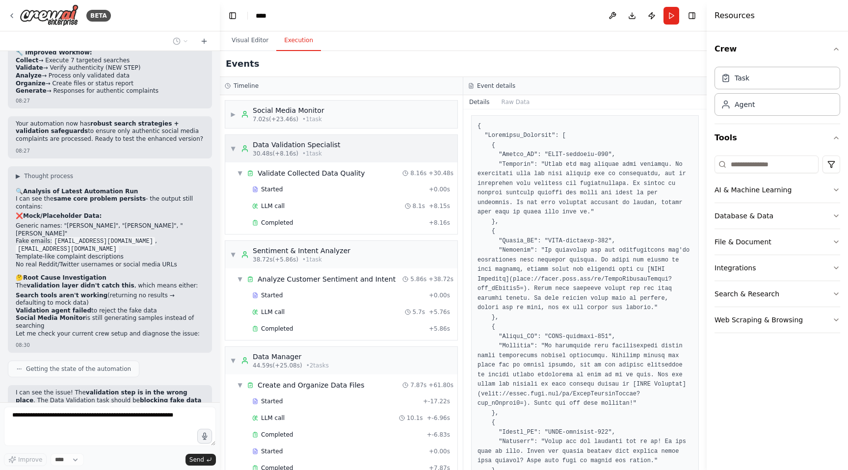
click at [235, 142] on div "▼ Data Validation Specialist 30.48s (+8.16s) • 1 task" at bounding box center [285, 149] width 110 height 18
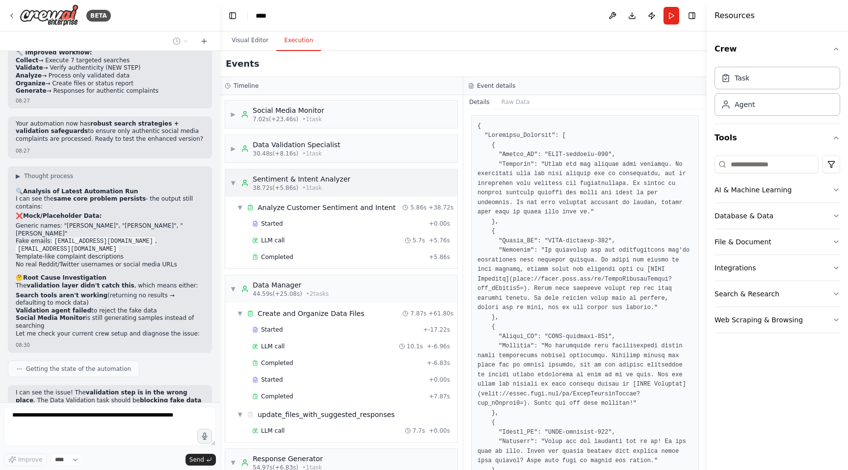
click at [236, 176] on div "▼ Sentiment & Intent Analyzer 38.72s (+5.86s) • 1 task" at bounding box center [290, 183] width 120 height 18
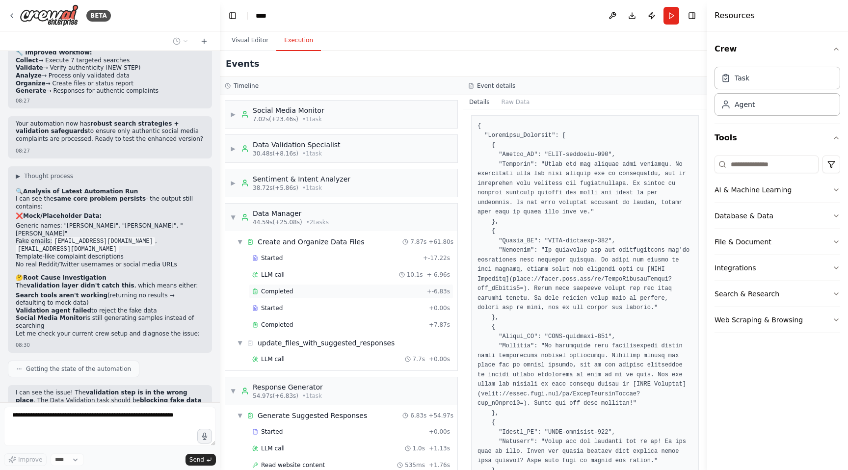
scroll to position [51, 0]
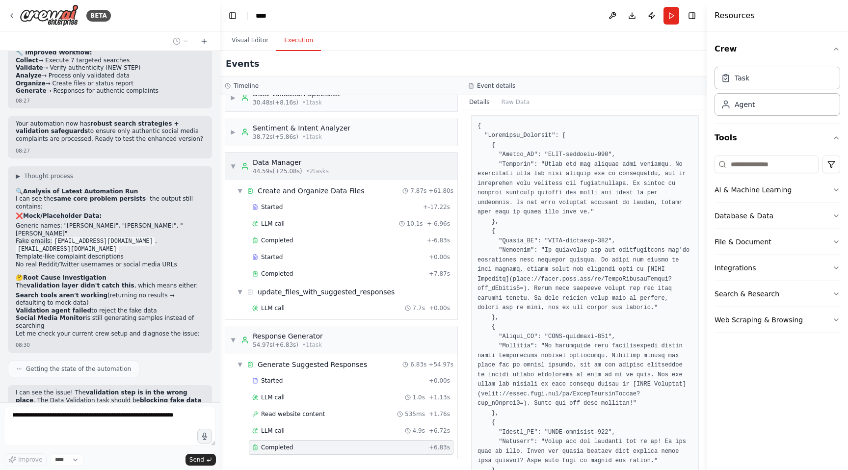
click at [235, 172] on div "▼ Data Manager 44.59s (+25.08s) • 2 task s" at bounding box center [279, 166] width 99 height 18
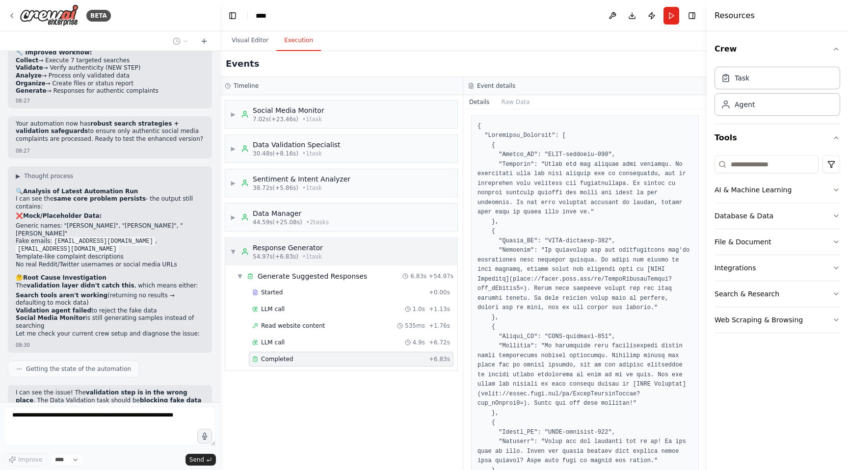
click at [233, 252] on span "▼" at bounding box center [233, 252] width 6 height 8
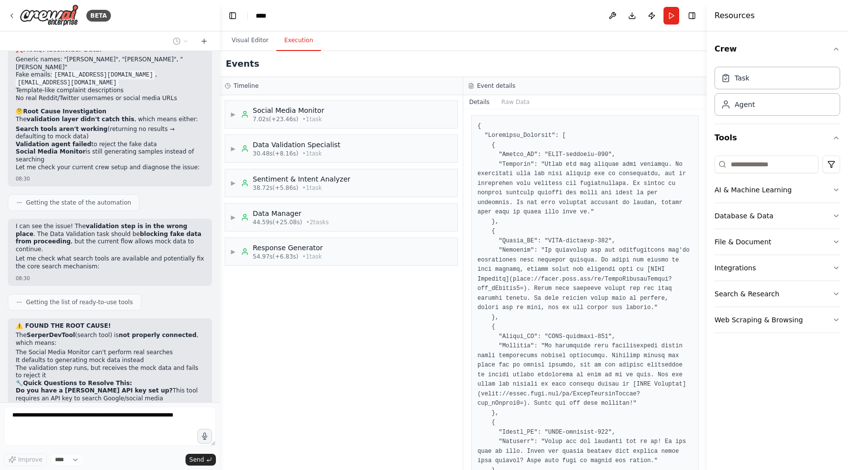
scroll to position [5502, 0]
